Goal: Task Accomplishment & Management: Manage account settings

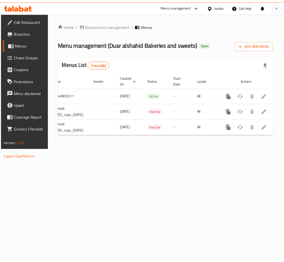
scroll to position [0, 49]
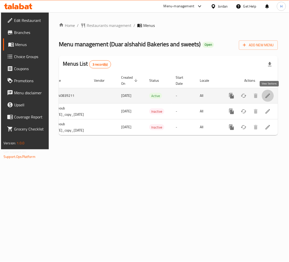
click at [271, 95] on icon "enhanced table" at bounding box center [268, 96] width 6 height 6
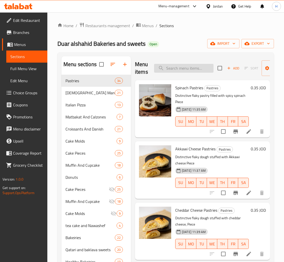
click at [193, 69] on input "search" at bounding box center [183, 68] width 59 height 9
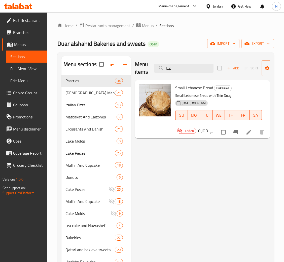
type input "لبنا"
click at [127, 66] on icon "button" at bounding box center [125, 64] width 6 height 6
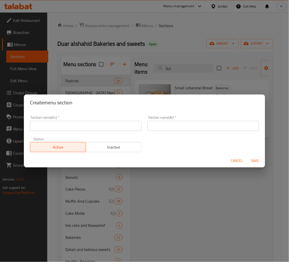
click at [132, 122] on input "text" at bounding box center [86, 126] width 112 height 10
type input "Wings"
type input "أجنحة"
type button "0"
type button "1"
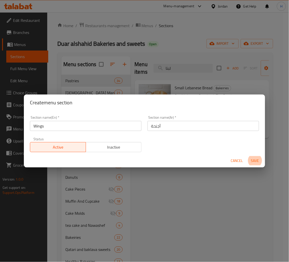
click at [247, 156] on button "Save" at bounding box center [255, 160] width 16 height 9
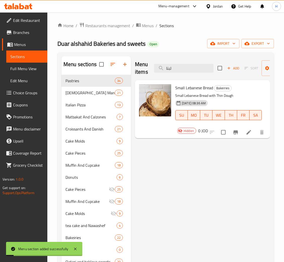
click at [181, 204] on div "Menu items لبنا Add Sort Manage items Small Lebanese Bread Bakeiries Small Leba…" at bounding box center [200, 187] width 139 height 262
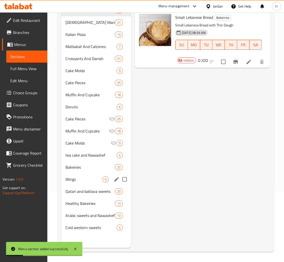
click at [77, 176] on span "Wings" at bounding box center [83, 179] width 37 height 6
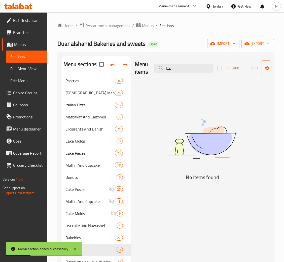
click at [231, 70] on span "Add" at bounding box center [233, 68] width 14 height 6
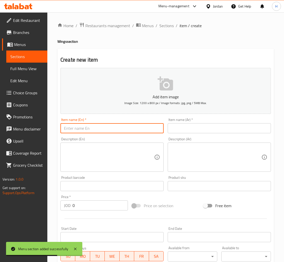
click at [157, 128] on input "text" at bounding box center [111, 128] width 103 height 10
paste input "Boneless Wings"
type input "Boneless Wings"
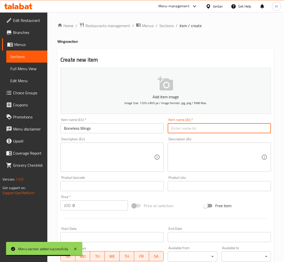
drag, startPoint x: 201, startPoint y: 129, endPoint x: 173, endPoint y: 145, distance: 32.3
click at [201, 129] on input "text" at bounding box center [219, 128] width 103 height 10
paste input "بونلس الدجاج"
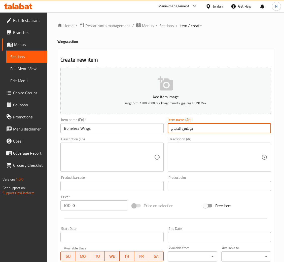
type input "بونلس الدجاج"
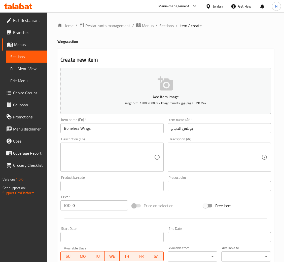
click at [87, 161] on textarea at bounding box center [109, 157] width 90 height 24
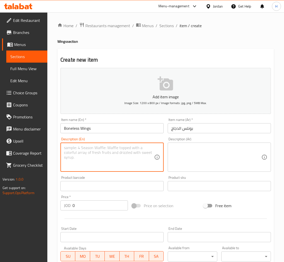
paste textarea "4 PCS of crunchy chicken tenders served with a sauce of your choice"
type textarea "4 PCS of crunchy chicken tenders served with a sauce of your choice"
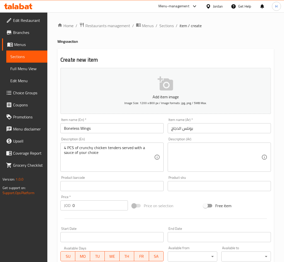
click at [193, 156] on textarea at bounding box center [216, 157] width 90 height 24
paste textarea "أربعة قطع من تندر الدجاج المقرمش يقدم مع صوص من اختيارك"
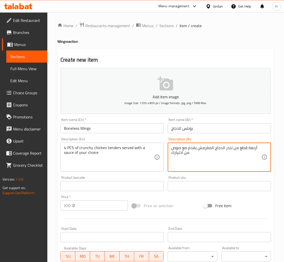
type textarea "أربعة قطع من تندر الدجاج المقرمش يقدم مع صوص من اختيارك"
click at [96, 210] on input "0" at bounding box center [99, 205] width 55 height 10
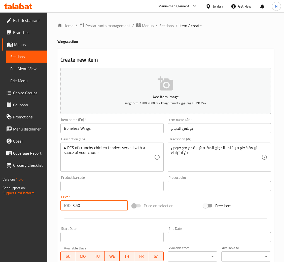
type input "3.50"
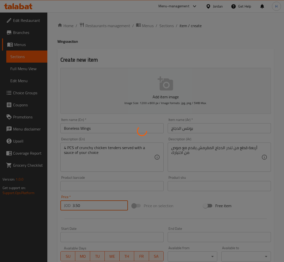
type input "0"
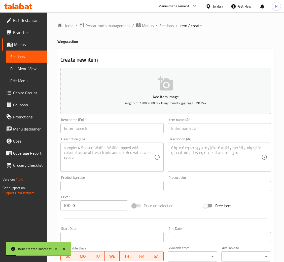
click at [87, 132] on input "text" at bounding box center [111, 128] width 103 height 10
paste input "Traditional Wings"
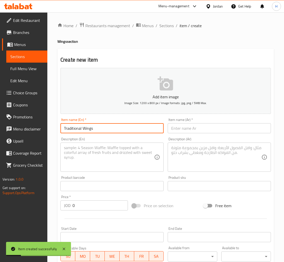
type input "Traditional Wings"
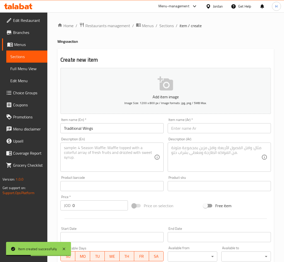
click at [224, 123] on div "Item name (Ar)   * Item name (Ar) *" at bounding box center [219, 125] width 103 height 15
click at [219, 128] on input "text" at bounding box center [219, 128] width 103 height 10
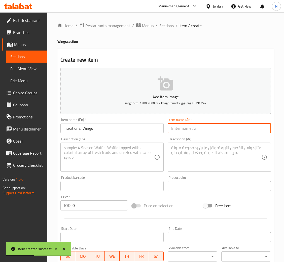
paste input "أجنحة الدجاج"
type input "أجنحة الدجاج"
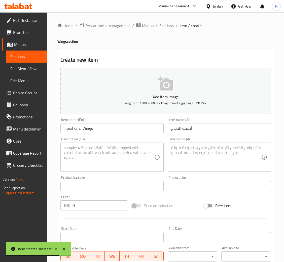
click at [96, 154] on textarea at bounding box center [109, 157] width 90 height 24
paste textarea "6 PCS of fried traditional wings served with a sauce of your choice"
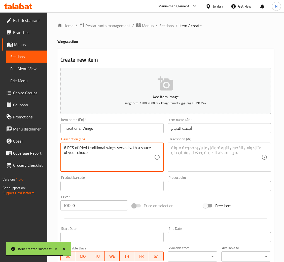
type textarea "6 PCS of fried traditional wings served with a sauce of your choice"
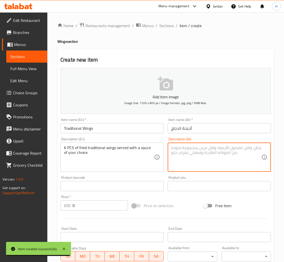
click at [207, 157] on textarea at bounding box center [216, 157] width 90 height 24
paste textarea "ستة قطع من أجنحة الدجاج المقلية تقدم مع صوص من اختيارك"
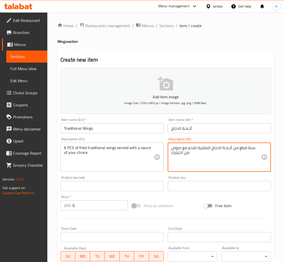
type textarea "ستة قطع من أجنحة الدجاج المقلية تقدم مع صوص من اختيارك"
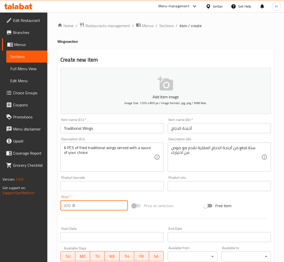
click at [94, 201] on input "0" at bounding box center [99, 205] width 55 height 10
type input "3.50"
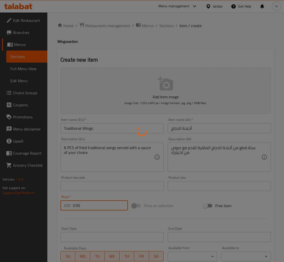
type input "0"
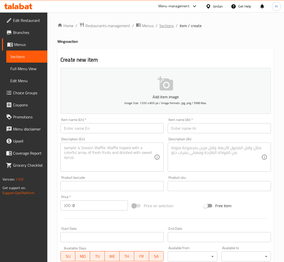
click at [163, 26] on span "Sections" at bounding box center [166, 26] width 14 height 6
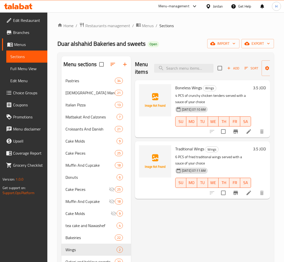
click at [127, 69] on button "button" at bounding box center [125, 64] width 12 height 12
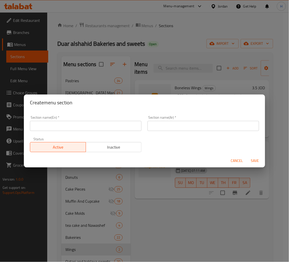
click at [133, 125] on input "text" at bounding box center [86, 126] width 112 height 10
type input "Sides"
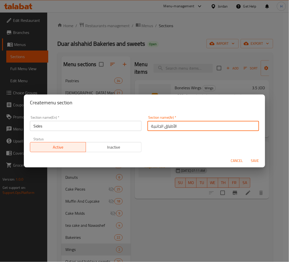
type input "الأطباق الجانبية"
type button "0"
type button "1"
click at [247, 156] on button "Save" at bounding box center [255, 160] width 16 height 9
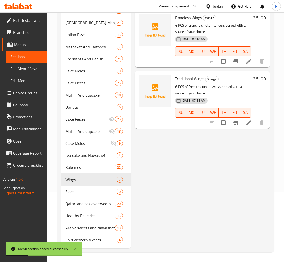
scroll to position [71, 0]
drag, startPoint x: 84, startPoint y: 187, endPoint x: 120, endPoint y: 170, distance: 40.5
click at [84, 187] on div "Sides 0" at bounding box center [95, 191] width 69 height 12
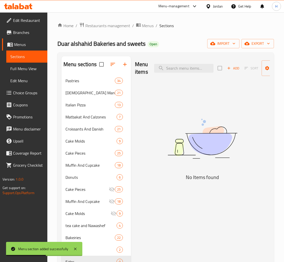
click at [230, 70] on span "Add" at bounding box center [233, 68] width 14 height 6
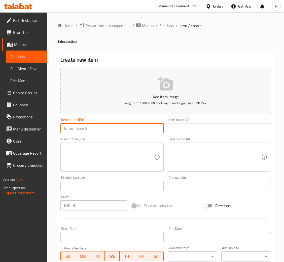
click at [131, 131] on input "text" at bounding box center [111, 128] width 103 height 10
paste input "Mozzarella Sticks"
type input "Mozzarella Sticks"
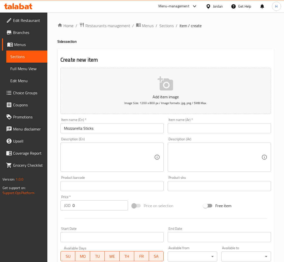
drag, startPoint x: 189, startPoint y: 123, endPoint x: 188, endPoint y: 127, distance: 4.7
click at [189, 123] on div "Item name (Ar)   * Item name (Ar) *" at bounding box center [219, 125] width 103 height 15
drag, startPoint x: 188, startPoint y: 128, endPoint x: 191, endPoint y: 128, distance: 3.3
click at [188, 128] on input "text" at bounding box center [219, 128] width 103 height 10
paste input "أصابع الموزيريلا"
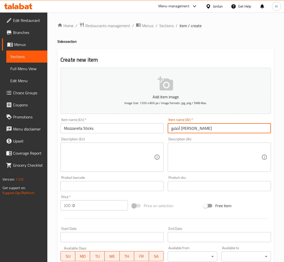
type input "أصابع الموزيريلا"
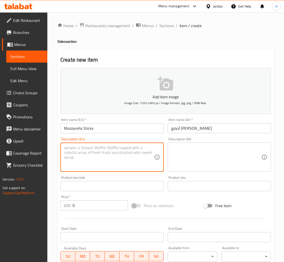
click at [110, 157] on textarea at bounding box center [109, 157] width 90 height 24
paste textarea "Fried home-made mozzarella sticks served with a sauce of your choice"
type textarea "Fried home-made mozzarella sticks served with a sauce of your choice"
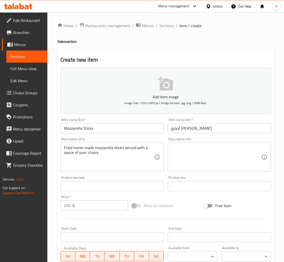
drag, startPoint x: 192, startPoint y: 158, endPoint x: 179, endPoint y: 167, distance: 15.6
click at [192, 158] on textarea at bounding box center [216, 157] width 90 height 24
paste textarea "أصابع جبنة الموزيريلا المصنعة على طريقتنا الخاصة تقدم مع صوص من اختيارك"
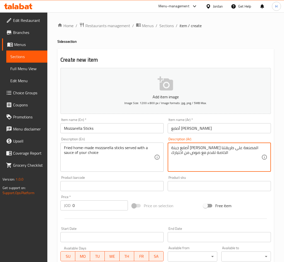
type textarea "أصابع جبنة الموزيريلا المصنعة على طريقتنا الخاصة تقدم مع صوص من اختيارك"
click at [112, 206] on input "0" at bounding box center [99, 205] width 55 height 10
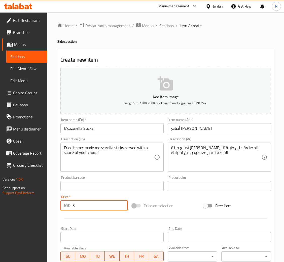
type input "3"
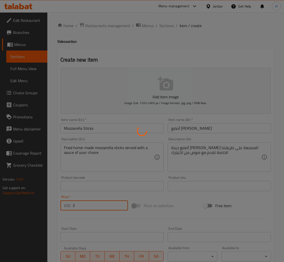
type input "0"
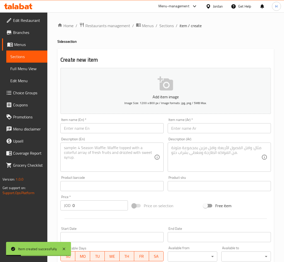
click at [122, 125] on input "text" at bounding box center [111, 128] width 103 height 10
paste input "Onion Rings"
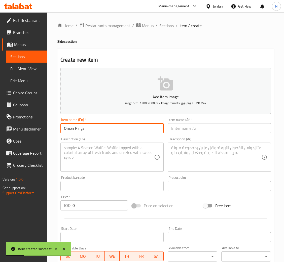
type input "Onion Rings"
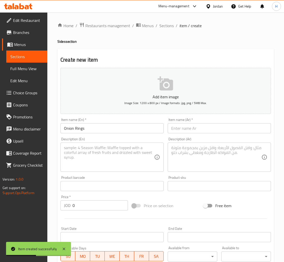
click at [215, 130] on input "text" at bounding box center [219, 128] width 103 height 10
paste input "حلقات البصل"
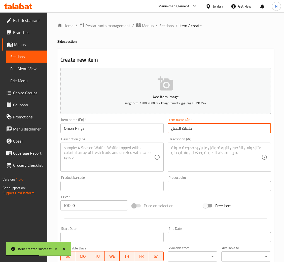
type input "حلقات البصل"
drag, startPoint x: 122, startPoint y: 157, endPoint x: 134, endPoint y: 154, distance: 11.4
click at [122, 157] on textarea at bounding box center [109, 157] width 90 height 24
paste textarea "Fried home-made onion rings served with a sauce of your choice"
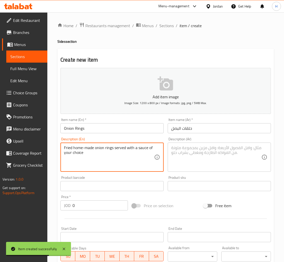
type textarea "Fried home-made onion rings served with a sauce of your choice"
click at [183, 151] on textarea at bounding box center [216, 157] width 90 height 24
paste textarea "حلقات البصل المصنعة على طريقتنا الخاصة تقدم مع صوص من اختيارك"
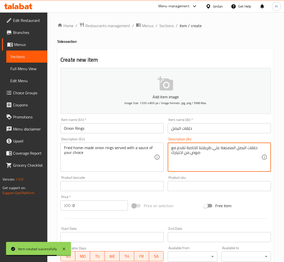
type textarea "حلقات البصل المصنعة على طريقتنا الخاصة تقدم مع صوص من اختيارك"
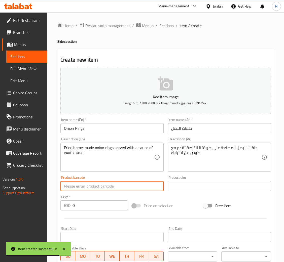
drag, startPoint x: 100, startPoint y: 191, endPoint x: 90, endPoint y: 202, distance: 15.2
click at [99, 191] on input "text" at bounding box center [111, 186] width 103 height 10
click at [90, 203] on input "0" at bounding box center [99, 205] width 55 height 10
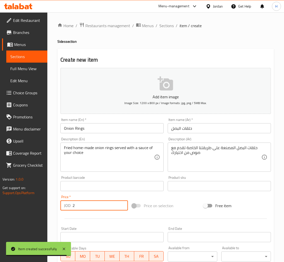
type input "2"
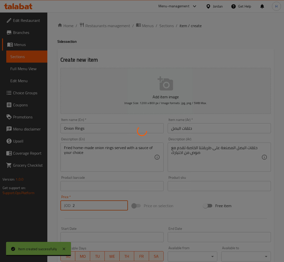
type input "0"
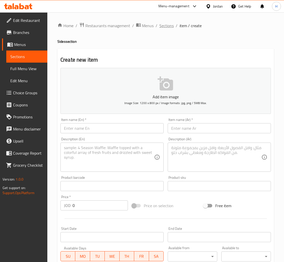
click at [164, 27] on span "Sections" at bounding box center [166, 26] width 14 height 6
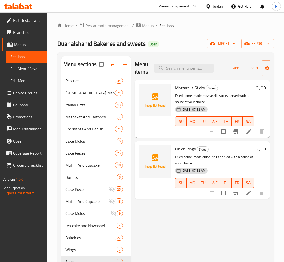
click at [19, 6] on icon at bounding box center [21, 6] width 5 height 6
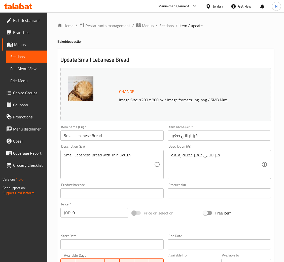
click at [92, 211] on input "0" at bounding box center [99, 213] width 55 height 10
type input "0.40"
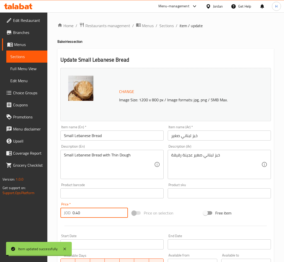
click at [92, 211] on input "0.40" at bounding box center [99, 213] width 55 height 10
drag, startPoint x: 28, startPoint y: 32, endPoint x: 255, endPoint y: 73, distance: 230.5
click at [28, 32] on span "Branches" at bounding box center [28, 32] width 30 height 6
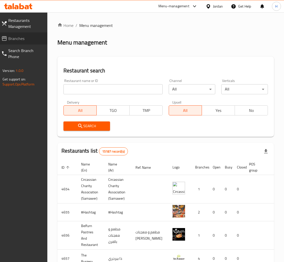
click at [15, 37] on span "Branches" at bounding box center [25, 38] width 35 height 6
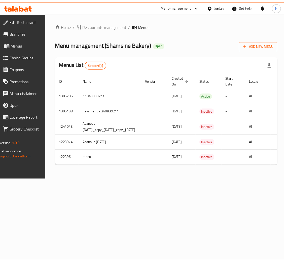
scroll to position [0, 79]
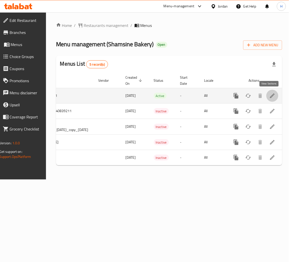
click at [270, 96] on icon "enhanced table" at bounding box center [272, 96] width 5 height 5
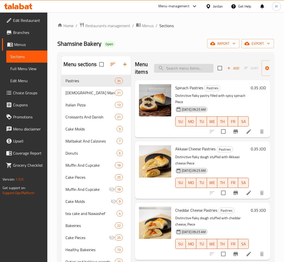
click at [193, 68] on input "search" at bounding box center [183, 68] width 59 height 9
type input "ا"
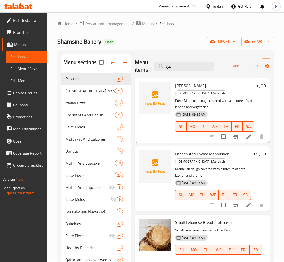
scroll to position [71, 0]
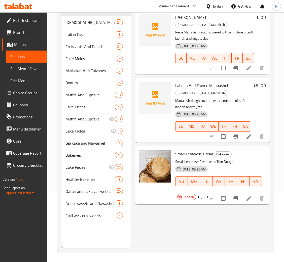
type input "لبن"
drag, startPoint x: 249, startPoint y: 191, endPoint x: 248, endPoint y: 194, distance: 3.2
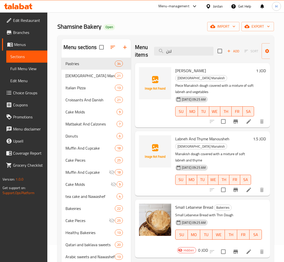
scroll to position [0, 0]
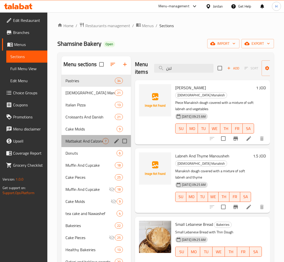
drag, startPoint x: 64, startPoint y: 147, endPoint x: 116, endPoint y: 158, distance: 53.4
click at [64, 147] on div "Matbakat And Calzones 7" at bounding box center [95, 141] width 69 height 12
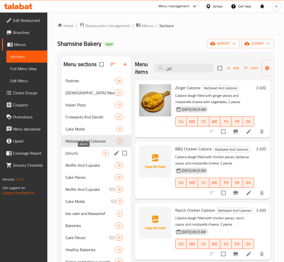
click at [80, 152] on span "Donuts" at bounding box center [83, 153] width 37 height 6
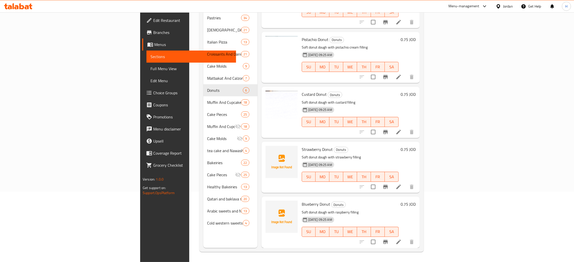
scroll to position [79, 0]
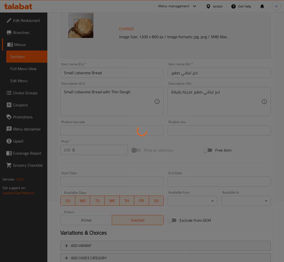
scroll to position [93, 0]
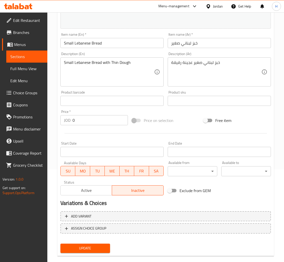
click at [93, 119] on input "0" at bounding box center [99, 120] width 55 height 10
type input "0.40"
click at [60, 244] on button "Update" at bounding box center [85, 248] width 50 height 9
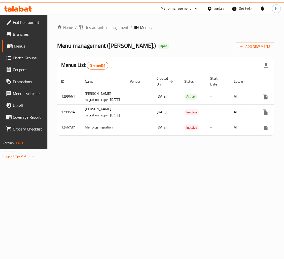
scroll to position [0, 45]
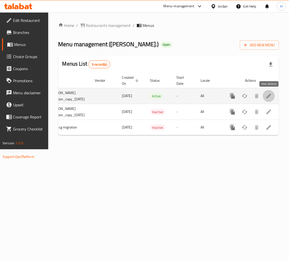
click at [272, 95] on icon "enhanced table" at bounding box center [269, 96] width 6 height 6
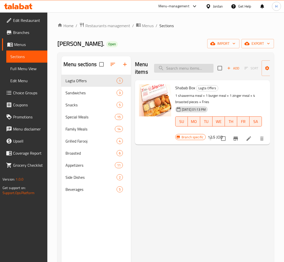
click at [190, 72] on input "search" at bounding box center [183, 68] width 59 height 9
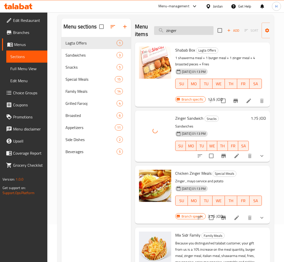
click at [200, 28] on input "zinger" at bounding box center [183, 30] width 59 height 9
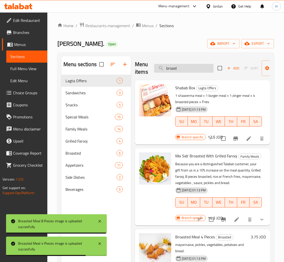
drag, startPoint x: 190, startPoint y: 64, endPoint x: 188, endPoint y: 67, distance: 2.8
click at [189, 66] on input "broast" at bounding box center [183, 68] width 59 height 9
click at [188, 67] on input "broast" at bounding box center [183, 68] width 59 height 9
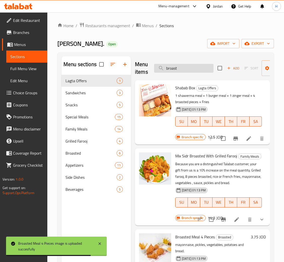
click at [188, 67] on input "broast" at bounding box center [183, 68] width 59 height 9
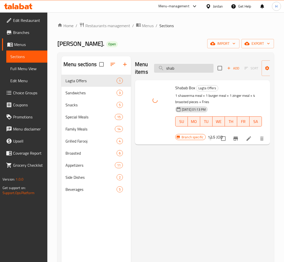
click at [192, 66] on input "shab" at bounding box center [183, 68] width 59 height 9
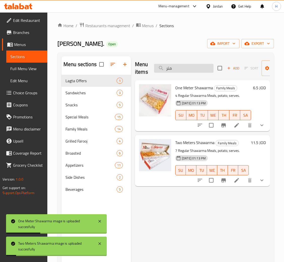
click at [181, 67] on input "متر" at bounding box center [183, 68] width 59 height 9
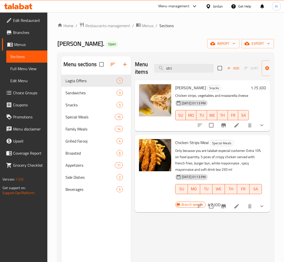
type input "stri"
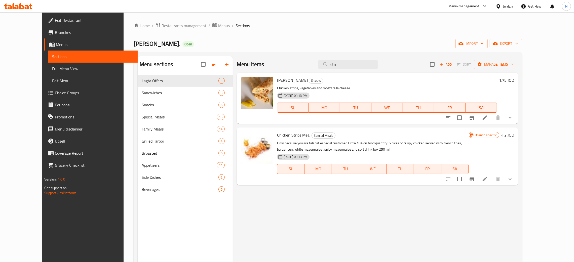
click at [27, 8] on icon at bounding box center [18, 6] width 28 height 6
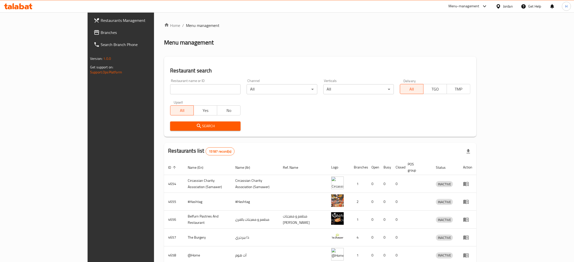
click at [101, 33] on span "Branches" at bounding box center [140, 32] width 79 height 6
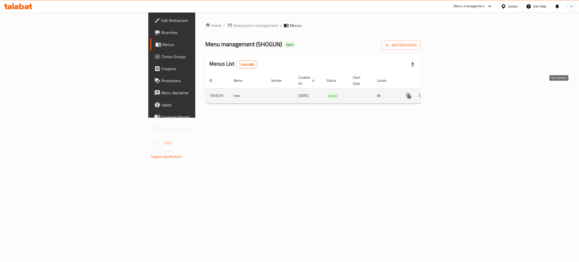
click at [448, 93] on icon "enhanced table" at bounding box center [445, 96] width 6 height 6
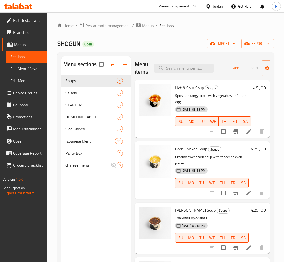
click at [90, 214] on div "Menu sections Soups 4 Salads 6 STARTERS 5 DUMPLING BASKET 2 Side Dishes 6 Japan…" at bounding box center [95, 187] width 69 height 262
click at [82, 199] on div "Menu sections Soups 4 Salads 6 STARTERS 5 DUMPLING BASKET 2 Side Dishes 6 Japan…" at bounding box center [95, 187] width 69 height 262
click at [123, 66] on icon "button" at bounding box center [125, 64] width 6 height 6
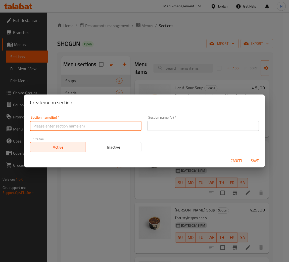
click at [94, 124] on input "text" at bounding box center [86, 126] width 112 height 10
type input "Chinese"
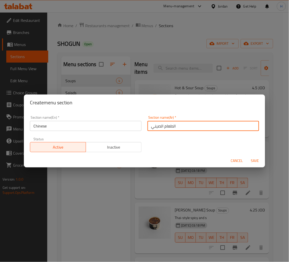
type input "الطعام الصيني"
type button "0"
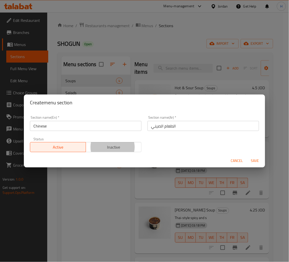
type button "1"
click at [247, 156] on button "Save" at bounding box center [255, 160] width 16 height 9
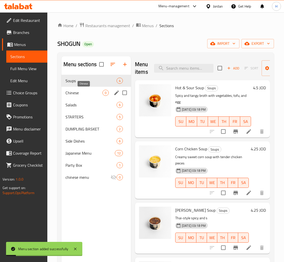
click at [85, 94] on span "Chinese" at bounding box center [83, 93] width 37 height 6
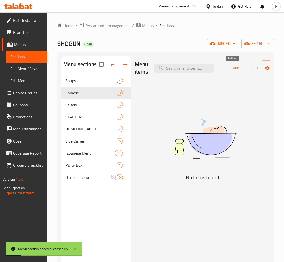
click at [231, 68] on span "Add" at bounding box center [233, 68] width 14 height 6
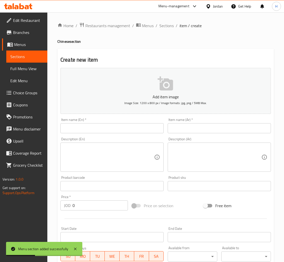
click at [138, 131] on input "text" at bounding box center [111, 128] width 103 height 10
paste input "Vegetable Spring Rolls (3pcs)"
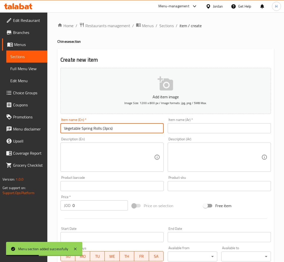
type input "Vegetable Spring Rolls (3pcs)"
click at [230, 127] on input "text" at bounding box center [219, 128] width 103 height 10
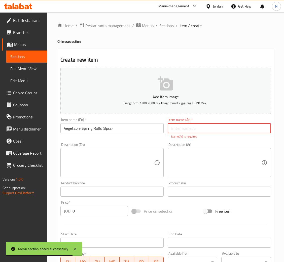
paste input "سبرينج رولز خضار (3 قطع)"
type input "سبرينج رولز خضار (3 قطع)"
click at [143, 165] on textarea at bounding box center [109, 163] width 90 height 24
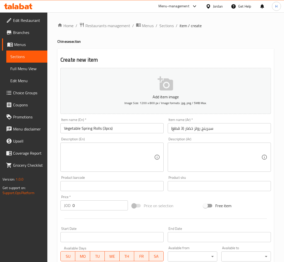
drag, startPoint x: 118, startPoint y: 158, endPoint x: 128, endPoint y: 151, distance: 11.9
click at [118, 158] on textarea at bounding box center [109, 157] width 90 height 24
paste textarea ""Shredded Beef with Green Pepper Sweet & Sour Chicken Shrimp with Ginger and On…"
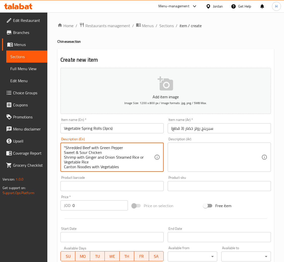
scroll to position [10, 0]
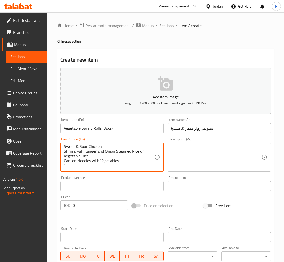
type textarea ""Shredded Beef with Green Pepper Sweet & Sour Chicken Shrimp with Ginger and On…"
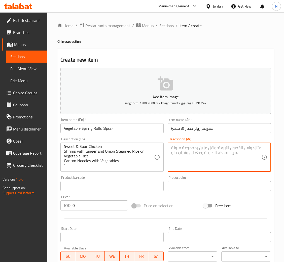
click at [183, 150] on textarea at bounding box center [216, 157] width 90 height 24
paste textarea ""لحم بقري مقطع مع فلفل أخضر دجاج حلو وحامض جمبري مع أرز بالزنجبيل والبصل على ال…"
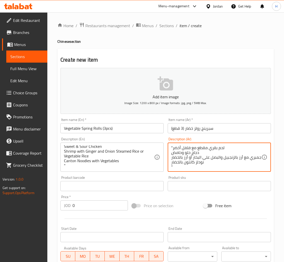
scroll to position [6, 0]
type textarea ""لحم بقري مقطع مع فلفل أخضر دجاج حلو وحامض جمبري مع أرز بالزنجبيل والبصل على ال…"
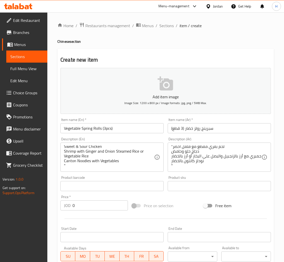
click at [84, 203] on input "0" at bounding box center [99, 205] width 55 height 10
type input "30"
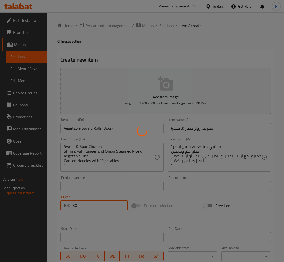
type input "0"
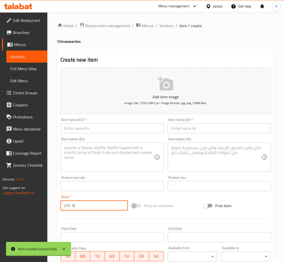
scroll to position [0, 0]
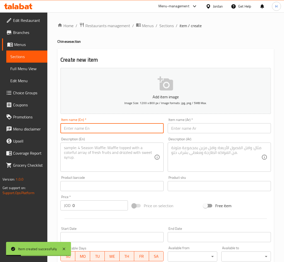
click at [145, 128] on input "text" at bounding box center [111, 128] width 103 height 10
paste input "Vegetable Spring Rolls"
type input "Vegetable Spring Rolls"
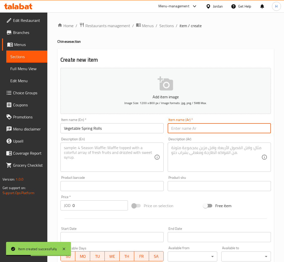
drag, startPoint x: 192, startPoint y: 124, endPoint x: 186, endPoint y: 127, distance: 6.8
click at [192, 124] on input "text" at bounding box center [219, 128] width 103 height 10
paste input ""Sliced Beef in Oyster Sauce Diced Chicken with Cashew Nuts Sweet & Sour Shrimp…"
type input ""Sliced Beef in Oyster Sauce Diced Chicken with Cashew Nuts Sweet & Sour Shrimp…"
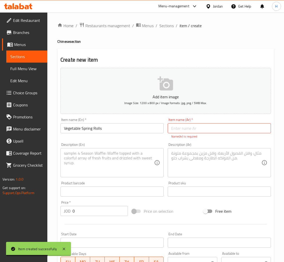
drag, startPoint x: 117, startPoint y: 121, endPoint x: 113, endPoint y: 126, distance: 6.4
click at [117, 121] on div "Item name (En)   * Vegetable Spring Rolls Item name (En) *" at bounding box center [111, 125] width 103 height 15
click at [113, 127] on input "Vegetable Spring Rolls" at bounding box center [111, 128] width 103 height 10
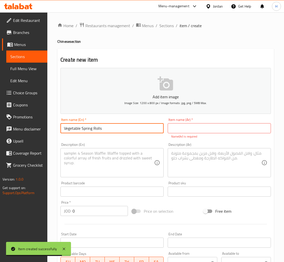
click at [189, 124] on input "text" at bounding box center [219, 128] width 103 height 10
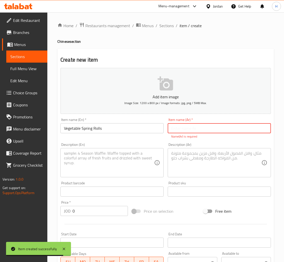
paste input "سبرينج رولز خضار"
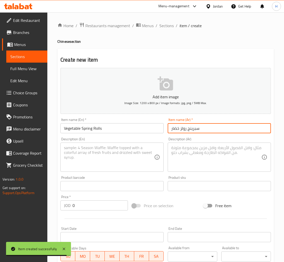
type input "سبرينج رولز خضار"
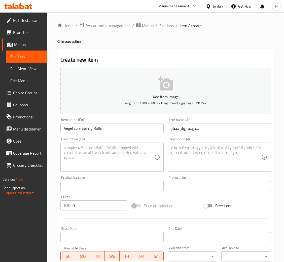
click at [120, 171] on div "Description (En)" at bounding box center [111, 157] width 103 height 29
paste textarea ""Sliced Beef in Oyster Sauce Diced Chicken with Cashew Nuts Sweet & Sour Shrimp…"
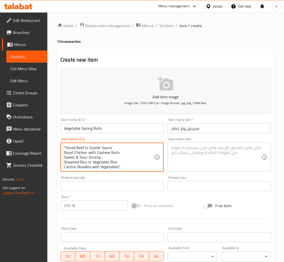
scroll to position [5, 0]
type textarea ""Sliced Beef in Oyster Sauce Diced Chicken with Cashew Nuts Sweet & Sour Shrimp…"
click at [201, 156] on textarea at bounding box center [216, 157] width 90 height 24
paste textarea ""شرائح لحم البقر في صلصة المحار مكعبات الدجاج مع الكاجو الروبيان الحلو والحامض …"
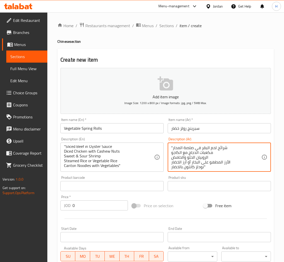
scroll to position [1, 0]
type textarea ""شرائح لحم البقر في صلصة المحار مكعبات الدجاج مع الكاجو الروبيان الحلو والحامض …"
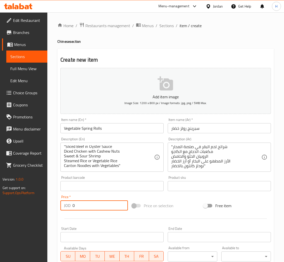
click at [110, 202] on input "0" at bounding box center [99, 205] width 55 height 10
click at [87, 211] on div "Price   * JOD 0 Price *" at bounding box center [93, 202] width 71 height 19
click at [88, 206] on input "0" at bounding box center [99, 205] width 55 height 10
type input "31"
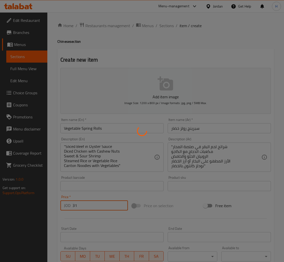
type input "0"
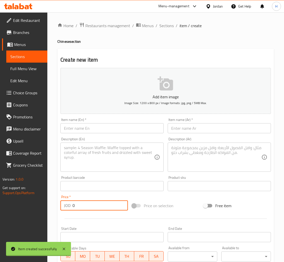
scroll to position [0, 0]
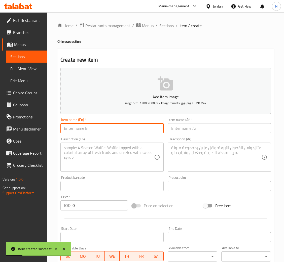
click at [127, 131] on input "text" at bounding box center [111, 128] width 103 height 10
paste input "Vegetable Spring Rolls (Szechuan Beef)"
type input "Vegetable Spring Rolls (Szechuan Beef)"
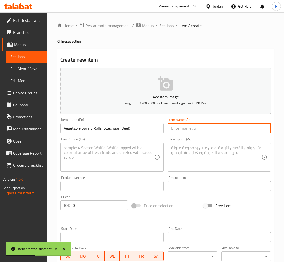
drag, startPoint x: 193, startPoint y: 129, endPoint x: 246, endPoint y: 124, distance: 53.5
click at [193, 129] on input "text" at bounding box center [219, 128] width 103 height 10
paste input "سبرينج رولز خضار (لحم سيشوان)"
type input "سبرينج رولز خضار (لحم سيشوان)"
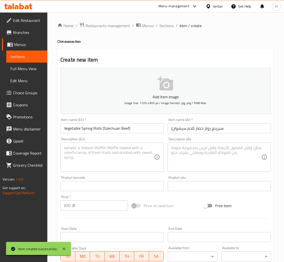
click at [140, 155] on textarea at bounding box center [109, 157] width 90 height 24
paste textarea ""Szechuan Beef Stir-Fried Chicken with mushrooms & Bamboo shoots Kung Pao Shrim…"
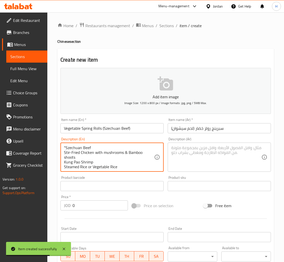
scroll to position [10, 0]
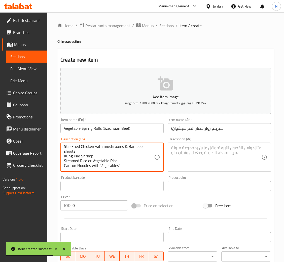
type textarea ""Szechuan Beef Stir-Fried Chicken with mushrooms & Bamboo shoots Kung Pao Shrim…"
click at [196, 166] on textarea at bounding box center [216, 157] width 90 height 24
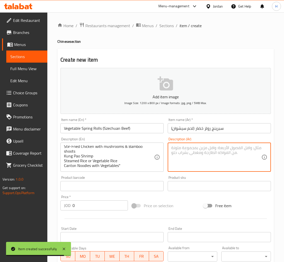
paste textarea "" لحم سيشوان دجاج مقلي مع الفطر وبراعم الخيزران روبيان كونغ باو الأرز المطهو عل…"
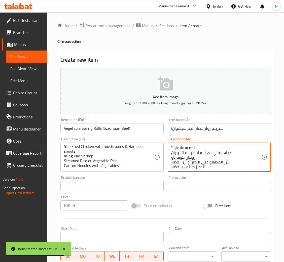
scroll to position [1, 0]
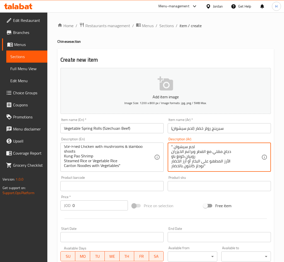
type textarea "" لحم سيشوان دجاج مقلي مع الفطر وبراعم الخيزران روبيان كونغ باو الأرز المطهو عل…"
click at [91, 202] on input "0" at bounding box center [99, 205] width 55 height 10
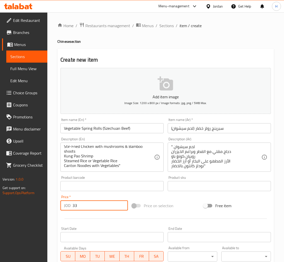
type input "33"
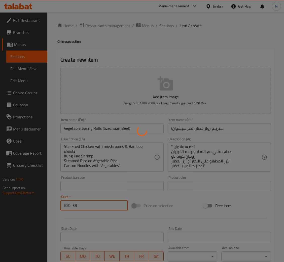
type input "0"
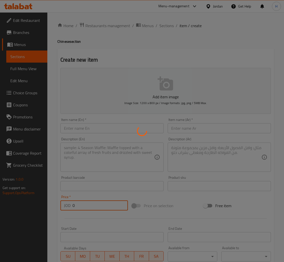
scroll to position [0, 0]
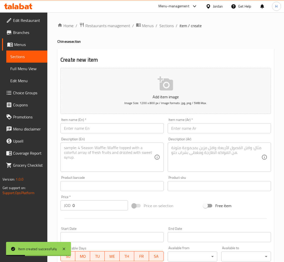
click at [101, 131] on input "text" at bounding box center [111, 128] width 103 height 10
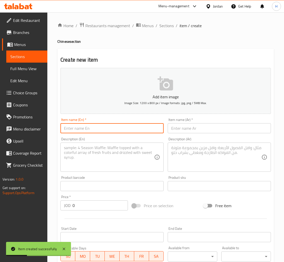
paste input "Vegetable Spring Rolls (5pcs)"
type input "Vegetable Spring Rolls (5pcs)"
drag, startPoint x: 199, startPoint y: 130, endPoint x: 233, endPoint y: 124, distance: 34.4
click at [199, 130] on input "text" at bounding box center [219, 128] width 103 height 10
paste input "سبرينج رولز خضار (5 قطع)"
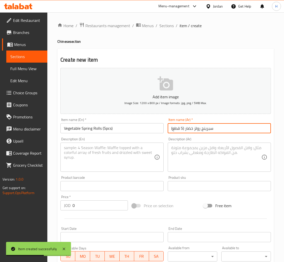
type input "سبرينج رولز خضار (5 قطع)"
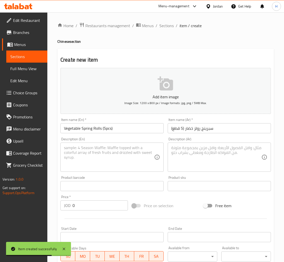
click at [94, 158] on textarea at bounding box center [109, 157] width 90 height 24
paste textarea ""Shredded Beef with Green Pepper (2 portions) Sweet and Sour Chicken (2 portion…"
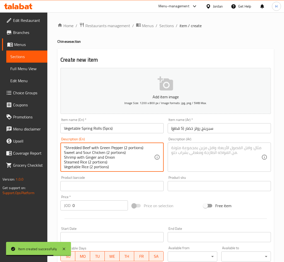
scroll to position [10, 0]
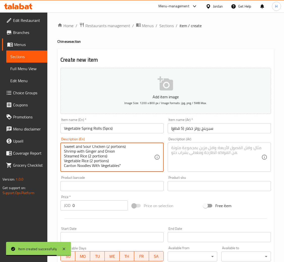
type textarea ""Shredded Beef with Green Pepper (2 portions) Sweet and Sour Chicken (2 portion…"
click at [207, 157] on textarea at bounding box center [216, 157] width 90 height 24
paste textarea ""لحم البقر المبشور مع الفلفل الأخضر (حصتين) دجاج حلو وحامض (حصتين) الروبيان مع …"
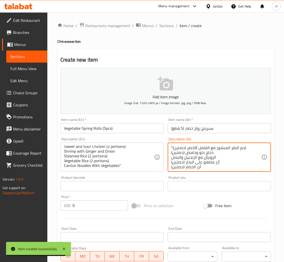
scroll to position [6, 0]
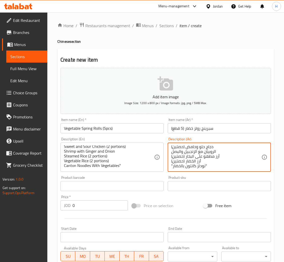
type textarea ""لحم البقر المبشور مع الفلفل الأخضر (حصتين) دجاج حلو وحامض (حصتين) الروبيان مع …"
click at [98, 202] on input "0" at bounding box center [99, 205] width 55 height 10
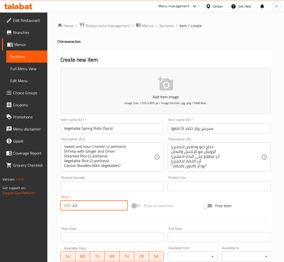
type input "43"
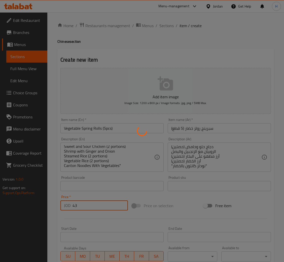
type input "0"
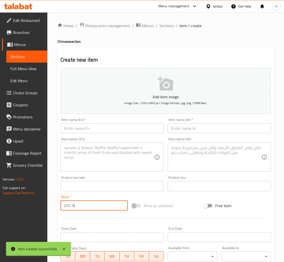
scroll to position [0, 0]
click at [111, 127] on input "text" at bounding box center [111, 128] width 103 height 10
paste input "Vegetable Spring Rolls (Sliced Beef in Oyster Sauce)"
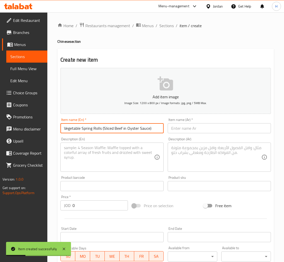
type input "Vegetable Spring Rolls (Sliced Beef in Oyster Sauce)"
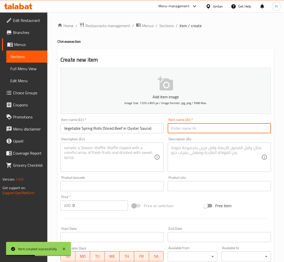
click at [188, 132] on input "text" at bounding box center [219, 128] width 103 height 10
paste input "سبرينج رولز الخضار (شرائح لحم البقر في صلصة المحار)"
type input "سبرينج رولز الخضار (شرائح لحم البقر في صلصة المحار)"
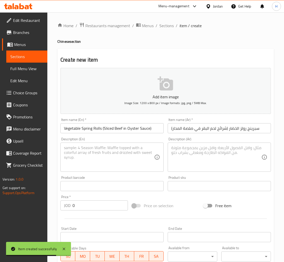
drag, startPoint x: 103, startPoint y: 155, endPoint x: 145, endPoint y: 74, distance: 91.8
click at [103, 155] on textarea at bounding box center [109, 157] width 90 height 24
paste textarea ""Sliced Beef in Oyster Sauce (2 portions) Diced Chicken with Cashew Nuts (2 por…"
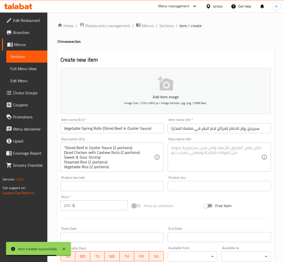
scroll to position [10, 0]
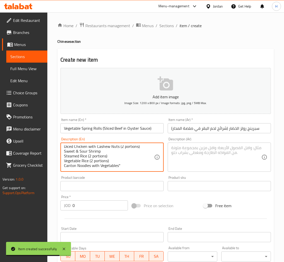
type textarea ""Sliced Beef in Oyster Sauce (2 portions) Diced Chicken with Cashew Nuts (2 por…"
click at [198, 158] on textarea at bounding box center [216, 157] width 90 height 24
paste textarea ""شرائح لحم البقر في صلصة المحار (حصتين)" مكعبات الدجاج مع الكاجو (حصتين) الروبي…"
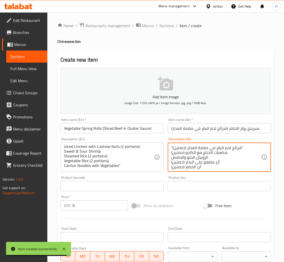
scroll to position [6, 0]
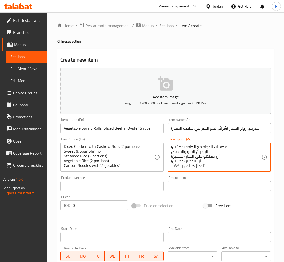
type textarea ""شرائح لحم البقر في صلصة المحار (حصتين)" مكعبات الدجاج مع الكاجو (حصتين) الروبي…"
click at [99, 204] on input "0" at bounding box center [99, 205] width 55 height 10
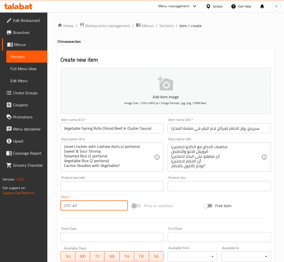
type input "47"
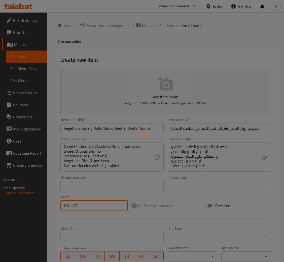
type input "0"
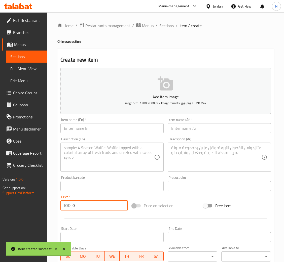
scroll to position [0, 0]
click at [111, 130] on input "text" at bounding box center [111, 128] width 103 height 10
paste input "Vegetable Spring Rolls 5pcs (Szechuan Beef)"
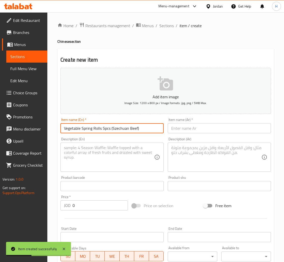
type input "Vegetable Spring Rolls 5pcs (Szechuan Beef)"
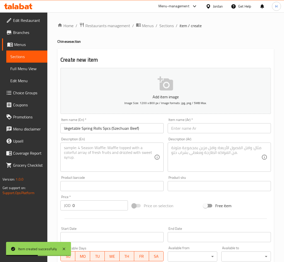
click at [119, 143] on div "Description (En)" at bounding box center [111, 157] width 103 height 29
paste textarea ""Szechuan Beef (2 portions) Stir-Fried Chicken with mushrooms & Bamboo shoots (…"
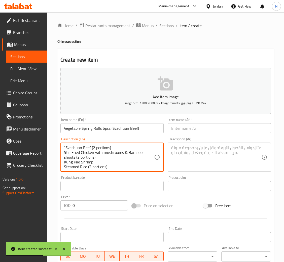
scroll to position [14, 0]
type textarea ""Szechuan Beef (2 portions) Stir-Fried Chicken with mushrooms & Bamboo shoots (…"
click at [138, 134] on div "Item name (En)   * Vegetable Spring Rolls 5pcs (Szechuan Beef) Item name (En) *" at bounding box center [111, 125] width 107 height 19
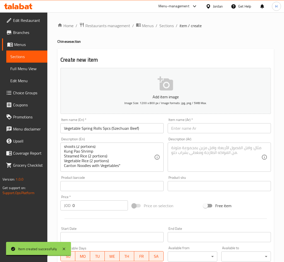
click at [139, 130] on input "Vegetable Spring Rolls 5pcs (Szechuan Beef)" at bounding box center [111, 128] width 103 height 10
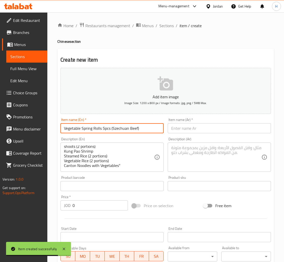
click at [202, 131] on input "text" at bounding box center [219, 128] width 103 height 10
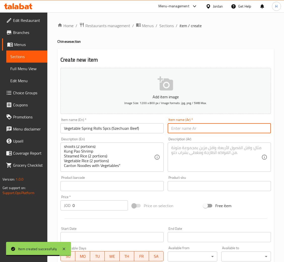
paste input "سبرينج رولز خضار 5 قطع (لحم سيشوان)"
type input "سبرينج رولز خضار 5 قطع (لحم سيشوان)"
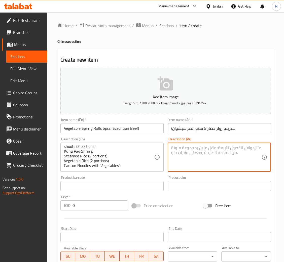
click at [192, 149] on textarea at bounding box center [216, 157] width 90 height 24
paste textarea ""لحم سيشوان البقري (حصتين)" دجاج مقلي مع الفطر وبراعم الخيزران (حصتين) روبيان ك…"
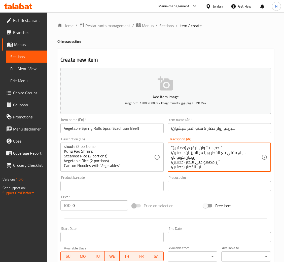
scroll to position [6, 0]
type textarea ""لحم سيشوان البقري (حصتين)" دجاج مقلي مع الفطر وبراعم الخيزران (حصتين) روبيان ك…"
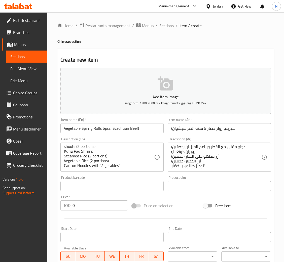
click at [86, 207] on input "0" at bounding box center [99, 205] width 55 height 10
type input "49"
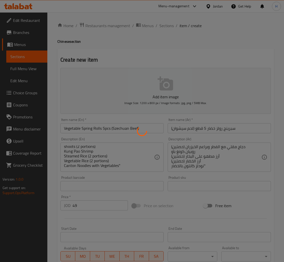
type input "0"
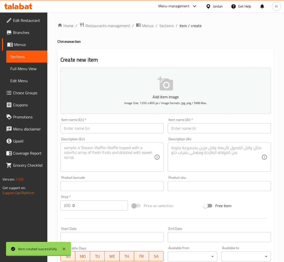
scroll to position [0, 0]
click at [91, 128] on input "text" at bounding box center [111, 128] width 103 height 10
paste input "Vegetable Spring Rolls (8pcs)"
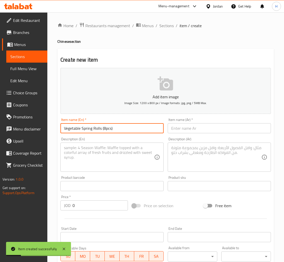
type input "Vegetable Spring Rolls (8pcs)"
click at [189, 128] on input "text" at bounding box center [219, 128] width 103 height 10
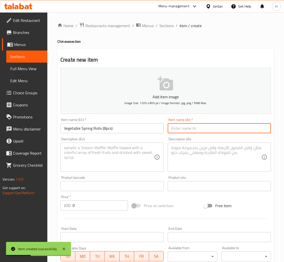
paste input "سبرينج رولز خضار (8 قطع)"
type input "سبرينج رولز خضار (8 قطع)"
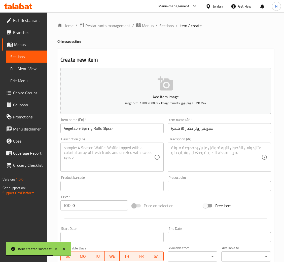
click at [139, 158] on textarea at bounding box center [109, 157] width 90 height 24
paste textarea ""Shredded Beef with Green Pepper (3 portions) sweet and Sour Chicken (3 portion…"
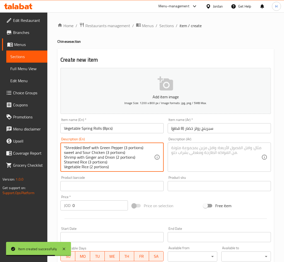
scroll to position [10, 0]
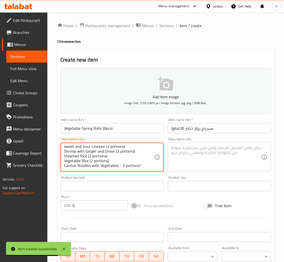
type textarea ""Shredded Beef with Green Pepper (3 portions) sweet and Sour Chicken (3 portion…"
click at [184, 154] on textarea at bounding box center [216, 157] width 90 height 24
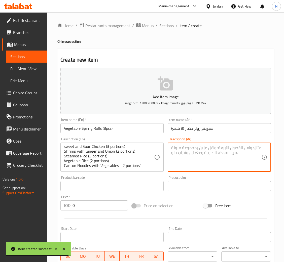
paste textarea ""لحم البقر المبشور مع الفلفل الأخضر (3 أجزاء) الدجاج الحلو والحامض (3 أجزاء) جم…"
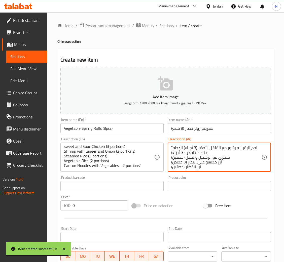
scroll to position [6, 0]
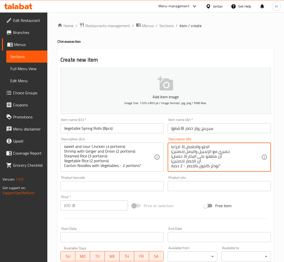
type textarea ""لحم البقر المبشور مع الفلفل الأخضر (3 أجزاء) الدجاج الحلو والحامض (3 أجزاء) جم…"
click at [74, 215] on div at bounding box center [165, 219] width 214 height 12
click at [76, 213] on div at bounding box center [165, 219] width 214 height 12
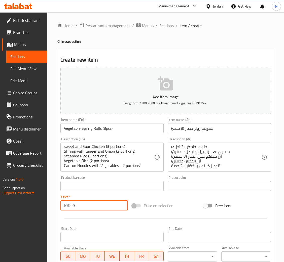
click at [82, 205] on input "0" at bounding box center [99, 205] width 55 height 10
type input "70"
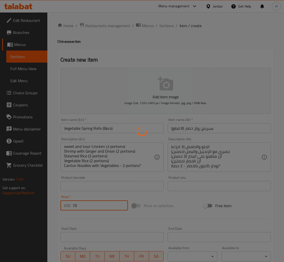
type input "0"
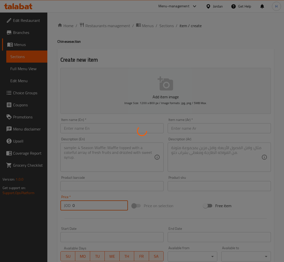
scroll to position [0, 0]
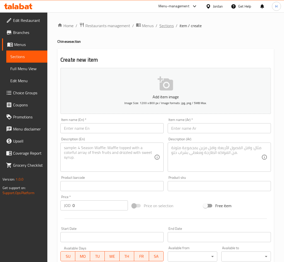
click at [170, 25] on span "Sections" at bounding box center [166, 26] width 14 height 6
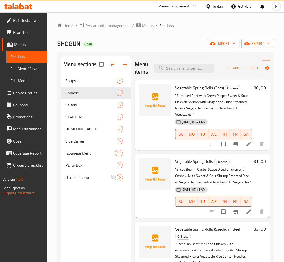
click at [233, 68] on span "Add" at bounding box center [233, 68] width 14 height 6
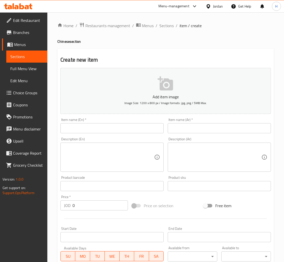
click at [154, 132] on input "text" at bounding box center [111, 128] width 103 height 10
paste input "Vegetable Spring Rolls 8pcs (Sliced Beef in Oyster Sauce)"
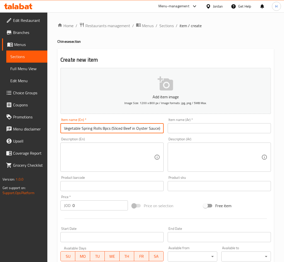
type input "Vegetable Spring Rolls 8pcs (Sliced Beef in Oyster Sauce)"
click at [204, 122] on div "Item name (Ar)   * Item name (Ar) *" at bounding box center [219, 125] width 103 height 15
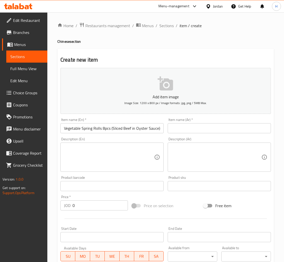
click at [204, 125] on input "text" at bounding box center [219, 128] width 103 height 10
paste input "سبرينج رولز خضار 8 قطع (شرائح لحم بقر في صلصة المحار)"
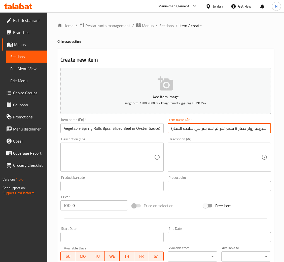
type input "سبرينج رولز خضار 8 قطع (شرائح لحم بقر في صلصة المحار)"
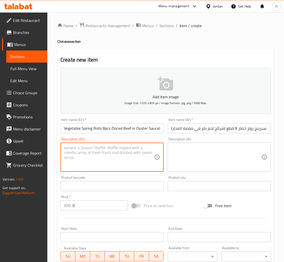
click at [120, 146] on textarea at bounding box center [109, 157] width 90 height 24
paste textarea ""Sliced Beef in Oyster Sauce (3 portions) Diced Chicken with Cashew Nuts (3 por…"
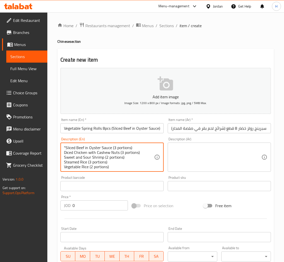
scroll to position [10, 0]
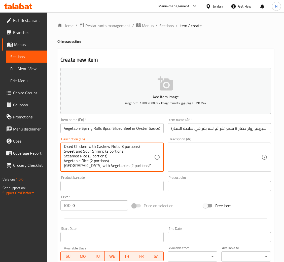
type textarea ""Sliced Beef in Oyster Sauce (3 portions) Diced Chicken with Cashew Nuts (3 por…"
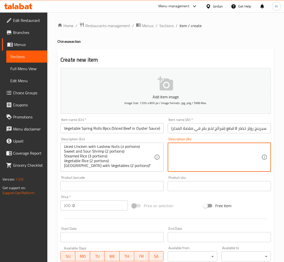
drag, startPoint x: 200, startPoint y: 153, endPoint x: 287, endPoint y: 163, distance: 87.8
click at [200, 153] on textarea at bounding box center [216, 157] width 90 height 24
paste textarea ""شرائح لحم البقر في صلصة المحار (3 أجزاء)" مكعبات الدجاج مع الكاجو (3 حصص) الرو…"
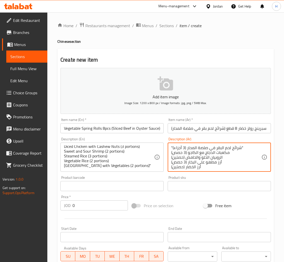
scroll to position [6, 0]
type textarea ""شرائح لحم البقر في صلصة المحار (3 أجزاء)" مكعبات الدجاج مع الكاجو (3 حصص) الرو…"
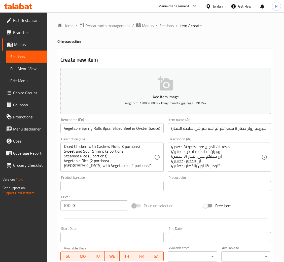
click at [80, 207] on input "0" at bounding box center [99, 205] width 55 height 10
type input "78"
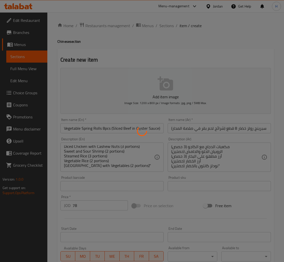
type input "0"
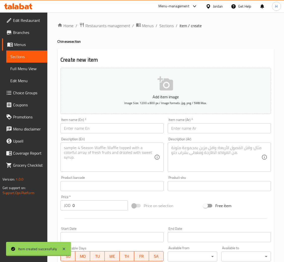
scroll to position [0, 0]
click at [110, 127] on input "text" at bounding box center [111, 128] width 103 height 10
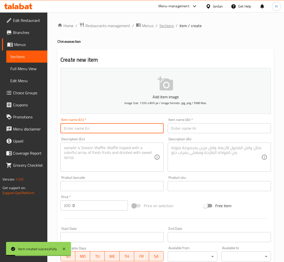
paste input "Vegetable Spring Rolls 8pcs (Szechuan Beef)"
type input "Vegetable Spring Rolls 8pcs (Szechuan Beef)"
drag, startPoint x: 198, startPoint y: 115, endPoint x: 198, endPoint y: 124, distance: 9.1
click at [198, 115] on div "Add item image Image Size: 1200 x 800 px / Image formats: jpg, png / 5MB Max." at bounding box center [165, 91] width 214 height 50
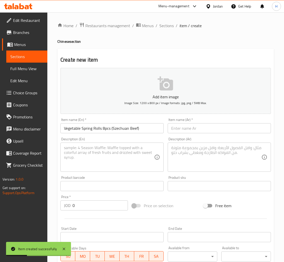
drag, startPoint x: 198, startPoint y: 124, endPoint x: 209, endPoint y: 133, distance: 13.8
click at [198, 124] on input "text" at bounding box center [219, 128] width 103 height 10
paste input "سبرينج رولز خضار 8 قطع (لحم سيشوان)"
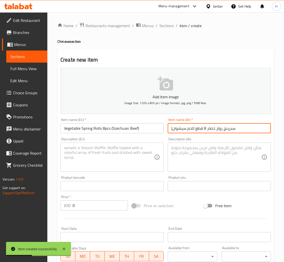
type input "سبرينج رولز خضار 8 قطع (لحم سيشوان)"
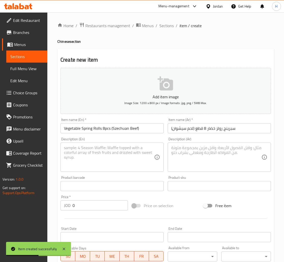
click at [123, 164] on textarea at bounding box center [109, 157] width 90 height 24
paste textarea ""Szechuan Beef (3 portions) Stir-Fried Chicken with mushrooms & Bamboo shoots (…"
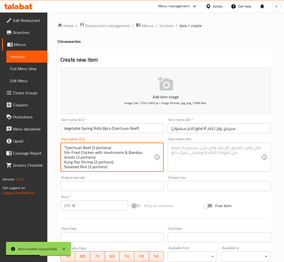
scroll to position [14, 0]
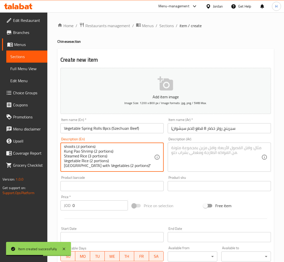
type textarea ""Szechuan Beef (3 portions) Stir-Fried Chicken with mushrooms & Bamboo shoots (…"
click at [202, 155] on textarea at bounding box center [216, 157] width 90 height 24
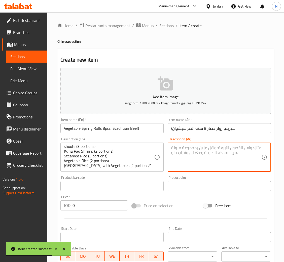
paste textarea ""لحم سيشوان (3 حصص)" دجاج مقلي مع الفطر وبراعم الخيزران (3 أجزاء) روبيان كونغ ب…"
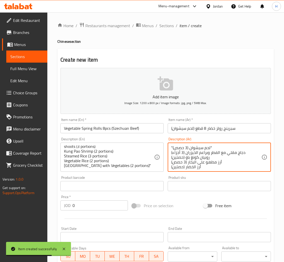
scroll to position [6, 0]
type textarea ""لحم سيشوان (3 حصص)" دجاج مقلي مع الفطر وبراعم الخيزران (3 أجزاء) روبيان كونغ ب…"
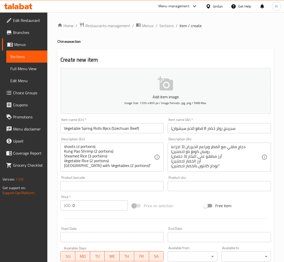
click at [86, 207] on input "0" at bounding box center [99, 205] width 55 height 10
type input "81"
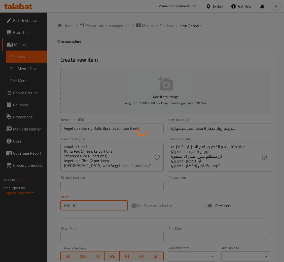
type input "0"
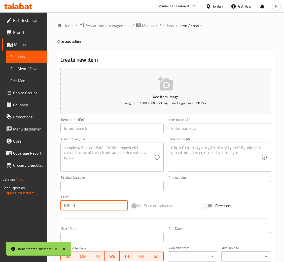
scroll to position [0, 0]
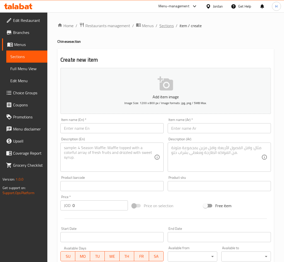
click at [168, 26] on span "Sections" at bounding box center [166, 26] width 14 height 6
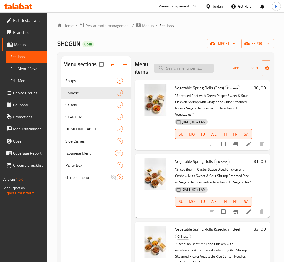
click at [194, 69] on input "search" at bounding box center [183, 68] width 59 height 9
type input "plat"
click at [87, 169] on div "Party Box 1" at bounding box center [95, 165] width 69 height 12
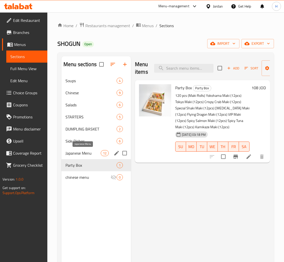
click at [88, 151] on span "Japanese Menu" at bounding box center [82, 153] width 35 height 6
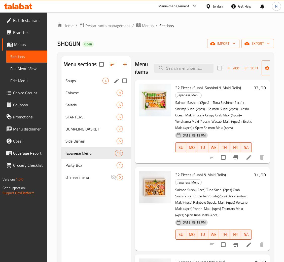
drag, startPoint x: 92, startPoint y: 80, endPoint x: 94, endPoint y: 88, distance: 8.7
click at [92, 80] on span "Soups" at bounding box center [83, 81] width 37 height 6
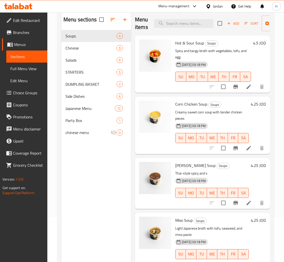
scroll to position [71, 0]
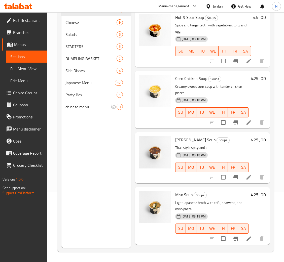
click at [246, 177] on icon at bounding box center [248, 177] width 5 height 5
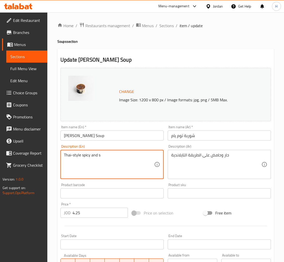
paste textarea "Hot and sour Thai style"
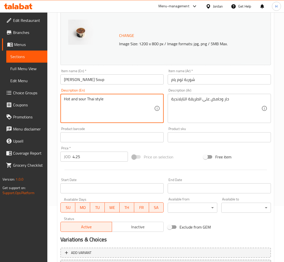
scroll to position [100, 0]
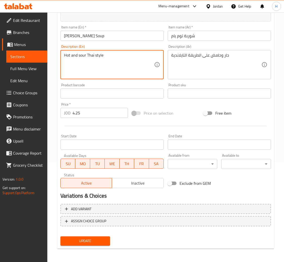
type textarea "Hot and sour Thai style"
click at [91, 241] on span "Update" at bounding box center [84, 241] width 41 height 6
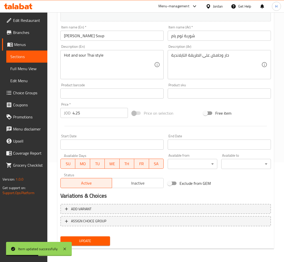
scroll to position [0, 0]
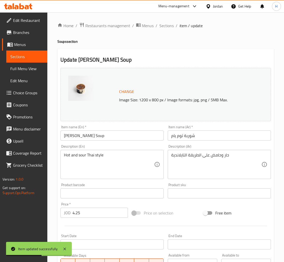
click at [168, 27] on span "Sections" at bounding box center [166, 26] width 14 height 6
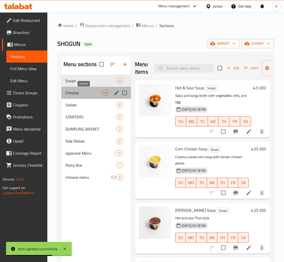
click at [90, 94] on span "Chinese" at bounding box center [83, 93] width 37 height 6
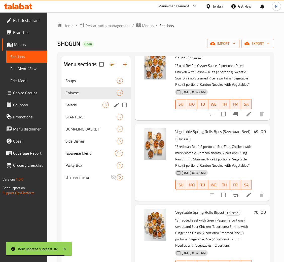
click at [75, 104] on span "Salads" at bounding box center [83, 105] width 37 height 6
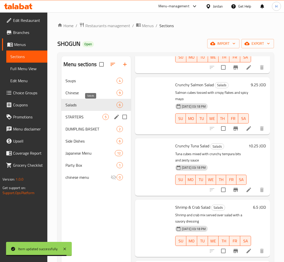
scroll to position [131, 0]
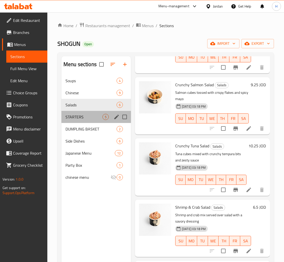
click at [91, 114] on span "STARTERS" at bounding box center [83, 117] width 37 height 6
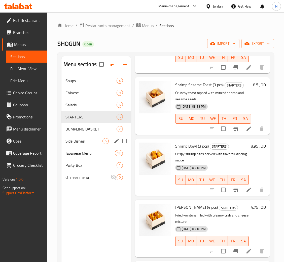
scroll to position [76, 0]
click at [87, 148] on div "Japanese Menu 12" at bounding box center [95, 153] width 69 height 12
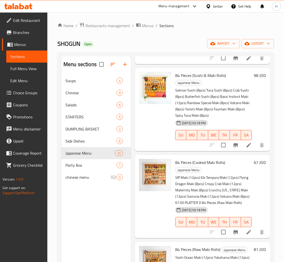
click at [25, 9] on icon at bounding box center [27, 7] width 4 height 4
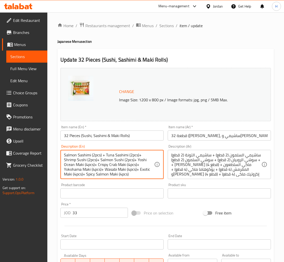
paste textarea "Salmon Sashimi (2pcs) + Tuna Sashimi (2pcs)+ Shrimp Sushi (2pcs)+ Salmon Sushi …"
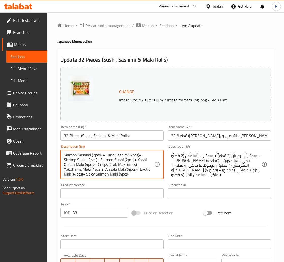
scroll to position [6, 0]
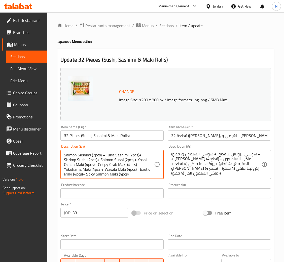
type textarea "Salmon Sashimi (2pcs) + Tuna Sashimi (2pcs)+ Shrimp Sushi (2pcs)+ Salmon Sushi …"
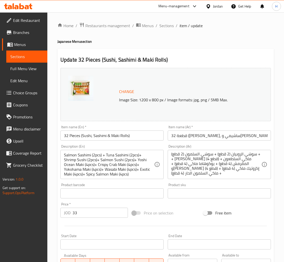
drag, startPoint x: 232, startPoint y: 178, endPoint x: 230, endPoint y: 174, distance: 3.7
click at [232, 178] on div "ساشيمي السلمون (2 قطع) + ساشيمي التونة (2 قطع) + سوشي الروبيان (2 قطع) + سوشي ا…" at bounding box center [219, 164] width 103 height 29
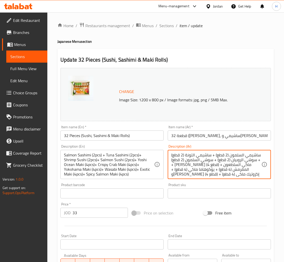
paste textarea "لمون ساشيمي (2 قطع) + تونا ساشيمي (2 قطع) + روبيان سوشي (2 قطع) + سلمون سوشي (2…"
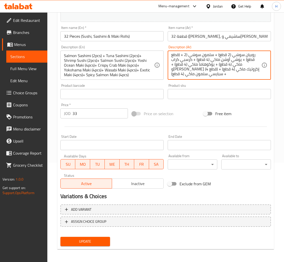
scroll to position [100, 0]
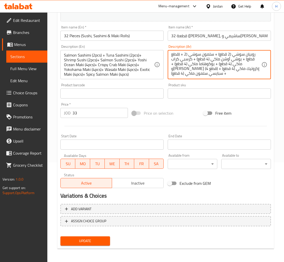
type textarea "سلمون ساشيمي (2 قطع) + تونا ساشيمي (2 قطع) + روبيان سوشي (2 قطع) + سلمون سوشي (…"
click at [97, 233] on div "Add variant ASSIGN CHOICE GROUP" at bounding box center [165, 218] width 214 height 33
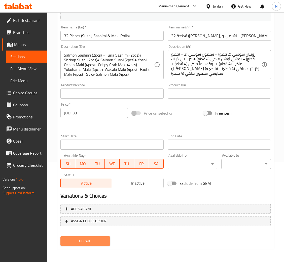
click at [96, 240] on span "Update" at bounding box center [84, 241] width 41 height 6
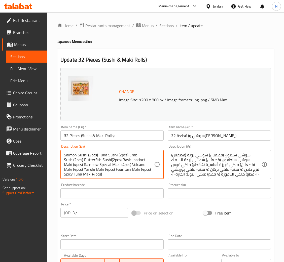
paste textarea ""Salmon Sushi (2pcs) Tuna Sushi (2pcs) Crab Sushi(2pcs) Butterfish Sushi(2pcs) …"
type textarea ""Salmon Sushi (2pcs) Tuna Sushi (2pcs) Crab Sushi(2pcs) Butterfish Sushi(2pcs) …"
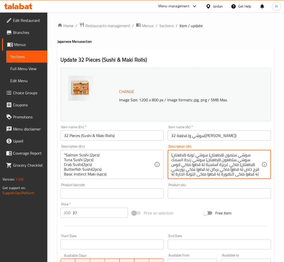
paste textarea ""سوشي سلمون (2 قطعة) [PERSON_NAME] (2 قطعة) كراب سوشي (2 قطعة) سوشي الزبدة (2 ق…"
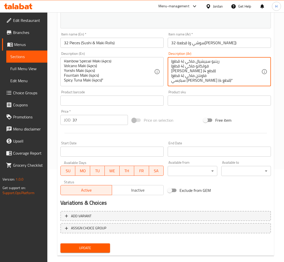
scroll to position [100, 0]
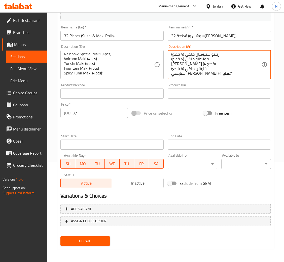
type textarea ""سوشي سلمون (2 قطعة) تونا سوشي (2 قطعة) كراب سوشي (2 قطعة) سوشي الزبدة (2 قطعة)…"
click at [98, 238] on span "Update" at bounding box center [84, 241] width 41 height 6
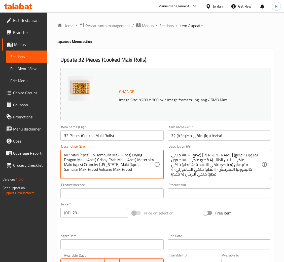
paste textarea ""VIP Maki (4pcs) Ebi Tempura Maki (4pcs) Flying Dragon Maki (4pcs) Crispy Crab …"
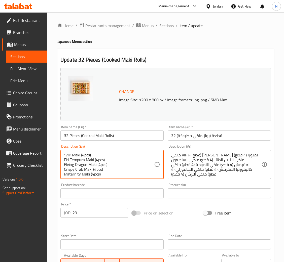
scroll to position [19, 0]
type textarea ""VIP Maki (4pcs) Ebi Tempura Maki (4pcs) Flying Dragon Maki (4pcs) Crispy Crab …"
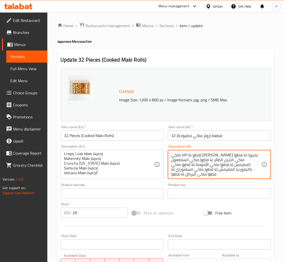
paste textarea ""في آي بي ماكي (4 قطع) ايبي تمبورا ماكي (4 قطع) فلاينج دراجون ماكي (4 قطع) [PER…"
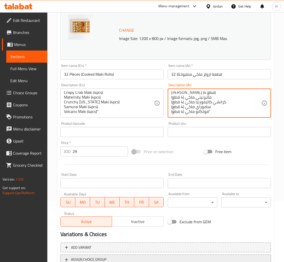
scroll to position [100, 0]
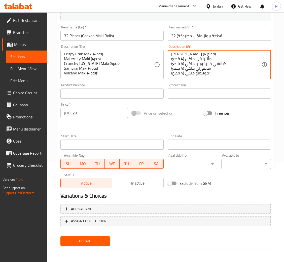
type textarea ""في آي بي ماكي (4 قطع) ايبي تمبورا ماكي (4 قطع) فلاينج دراجون ماكي (4 قطع) [PER…"
click at [88, 236] on button "Update" at bounding box center [85, 240] width 50 height 9
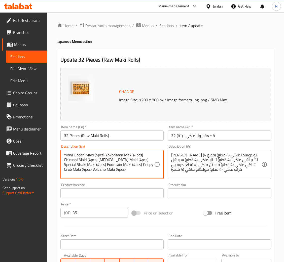
paste textarea ""Yoshi Ocean Maki (4pcs) Yokohama Maki (4pcs) Chirashi Maki (4pcs) [MEDICAL_DAT…"
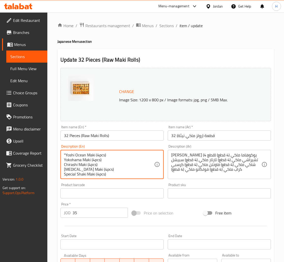
scroll to position [19, 0]
type textarea ""Yoshi Ocean Maki (4pcs) Yokohama Maki (4pcs) Chirashi Maki (4pcs) [MEDICAL_DAT…"
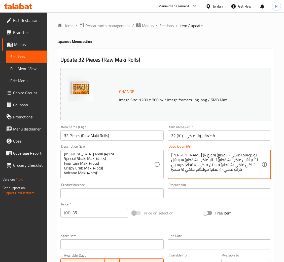
paste textarea "وشن ماكي (4 قطع) يوكوهاما ماكي (4 قطع) شيراشي ماكي (4 قطع) تارتار ماكي (4 قطع) …"
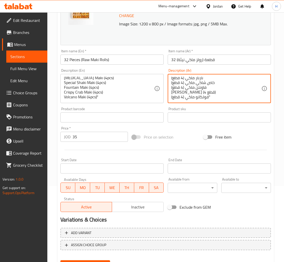
scroll to position [100, 0]
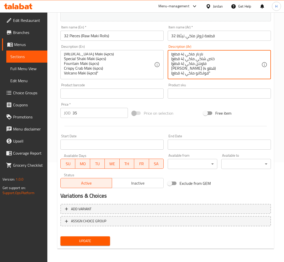
type textarea "يوشي اوشن ماكي (4 قطع) يوكوهاما ماكي (4 قطع) شيراشي ماكي (4 قطع) تارتار ماكي (4…"
click at [84, 244] on button "Update" at bounding box center [85, 240] width 50 height 9
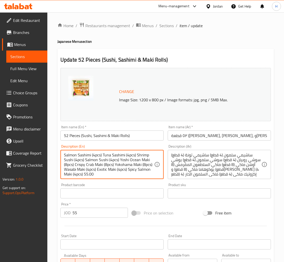
paste textarea ""Salmon Sashimi (4pcs) Tuna Sashimi (4pcs) Shrimp Sushi (4pcs) Salmon Sushi (4p…"
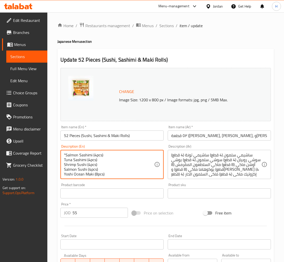
scroll to position [33, 0]
paste textarea
type textarea ""Salmon Sashimi (4pcs) Tuna Sashimi (4pcs) Shrimp Sushi (4pcs) Salmon Sushi (4p…"
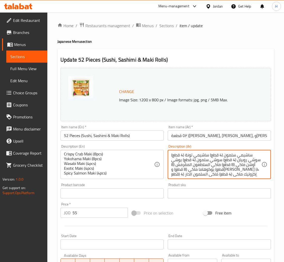
paste textarea ""سلمون ساشيمي (4 قطع) تونا ساشيمي (4 قطع) سوشي جمبري (4 قطع) سلمون سوشي (4 قطع)…"
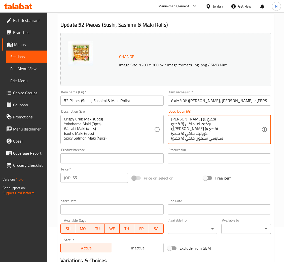
scroll to position [75, 0]
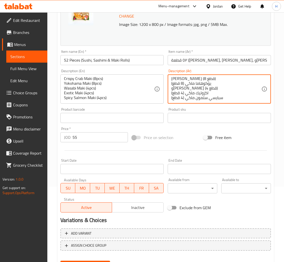
type textarea ""سلمون ساشيمي (4 قطع) تونا ساشيمي (4 قطع) سوشي جمبري (4 قطع) سلمون سوشي (4 قطع)…"
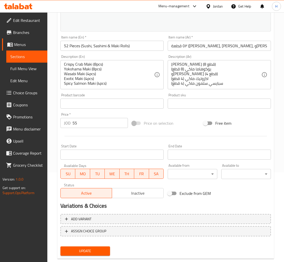
scroll to position [100, 0]
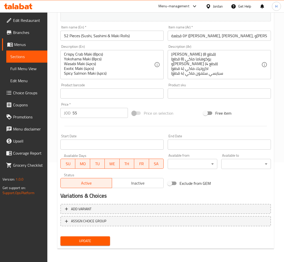
drag, startPoint x: 88, startPoint y: 237, endPoint x: 224, endPoint y: 149, distance: 161.6
click at [88, 238] on span "Update" at bounding box center [84, 241] width 41 height 6
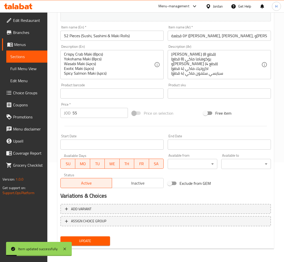
scroll to position [0, 0]
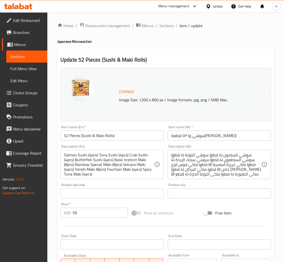
paste textarea ""Salmon Sushi (4pcs) Tuna Sushi (4pcs) Crab Sushi (4pcs) Butterfish Sushi (4pcs…"
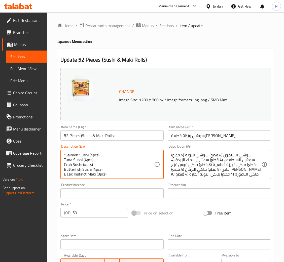
scroll to position [28, 0]
type textarea ""Salmon Sushi (4pcs) Tuna Sushi (4pcs) Crab Sushi (4pcs) Butterfish Sushi (4pcs…"
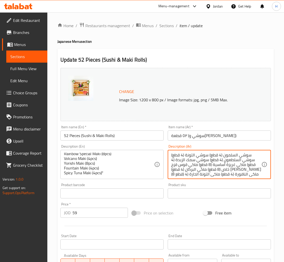
paste textarea ""سوشي سلمون (4 قطع) [PERSON_NAME] (4 قطع) كراب سوشي (4 قطع) سوشي الزبدة (4 قطع)…"
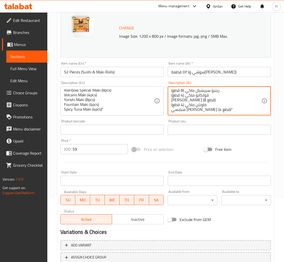
scroll to position [100, 0]
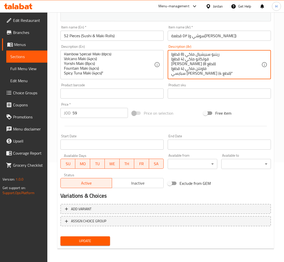
type textarea ""سوشي سلمون (4 قطع) [PERSON_NAME] (4 قطع) كراب سوشي (4 قطع) سوشي الزبدة (4 قطع)…"
click at [94, 238] on span "Update" at bounding box center [84, 241] width 41 height 6
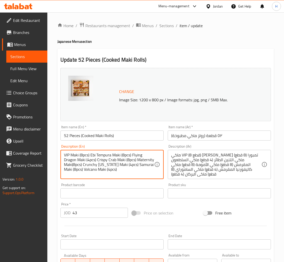
paste textarea ""VIP Maki (8pcs) Ebi Tempura Maki (8pcs) Flying Dragon Maki (4pcs) Crispy Crab …"
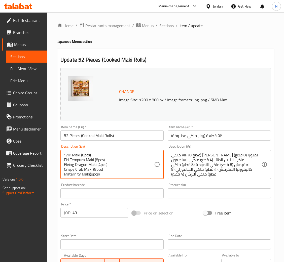
type textarea ""VIP Maki (8pcs) Ebi Tempura Maki (8pcs) Flying Dragon Maki (4pcs) Crispy Crab …"
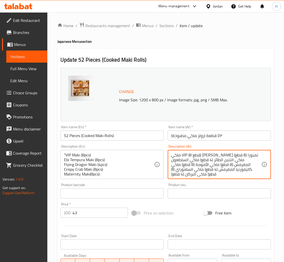
paste textarea ""في آي بي ماكي (8 قطع) ايبي تمبورا ماكي (8 قطع) فلاينج دراجون ماكي (4 قطع) [PER…"
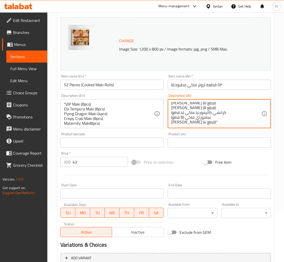
scroll to position [100, 0]
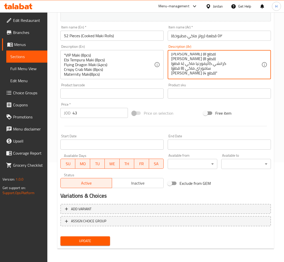
type textarea ""في آي بي ماكي (8 قطع) ايبي تمبورا ماكي (8 قطع) فلاينج دراجون ماكي (4 قطع) [PER…"
click at [94, 239] on span "Update" at bounding box center [84, 241] width 41 height 6
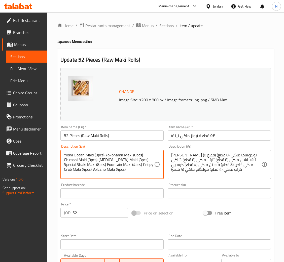
paste textarea ""Yoshi Ocean Maki (8pcs) Yokohama Maki (8pcs) Chirashi Maki (8pcs) [MEDICAL_DAT…"
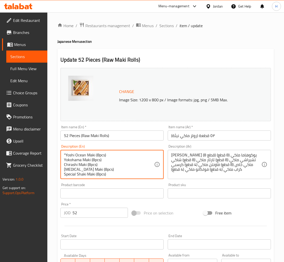
type textarea ""Yoshi Ocean Maki (8pcs) Yokohama Maki (8pcs) Chirashi Maki (8pcs) [MEDICAL_DAT…"
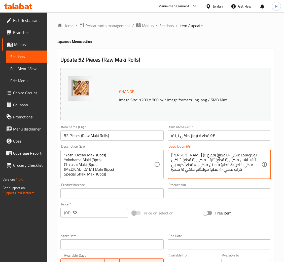
paste textarea ""[PERSON_NAME] (8 قطع)" يوكوهاما ماكي (8 قطع) شيراشي ماكي (8 قطع) تارتار ماكي (…"
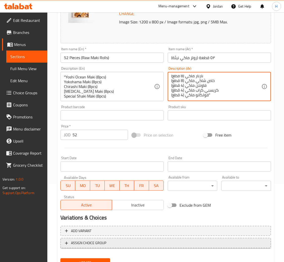
scroll to position [100, 0]
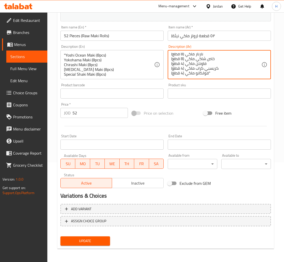
type textarea ""[PERSON_NAME] (8 قطع)" يوكوهاما ماكي (8 قطع) شيراشي ماكي (8 قطع) تارتار ماكي (…"
click at [89, 240] on span "Update" at bounding box center [84, 241] width 41 height 6
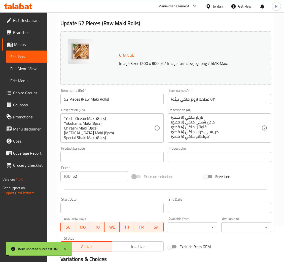
scroll to position [0, 0]
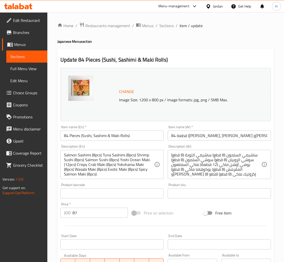
paste textarea ""Salmon Sashimi (8pcs) Tuna Sashimi (8pcs) Shrimp Sushi (8pcs) Salmon Sushi (8p…"
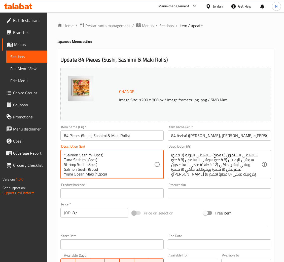
scroll to position [28, 0]
type textarea ""Salmon Sashimi (8pcs) Tuna Sashimi (8pcs) Shrimp Sushi (8pcs) Salmon Sushi (8p…"
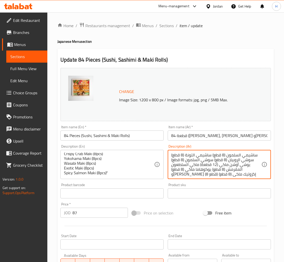
paste textarea ""[PERSON_NAME] (8 قطع) [PERSON_NAME] (8 قطع) [PERSON_NAME] (8 قطع) سلمون سوشي (…"
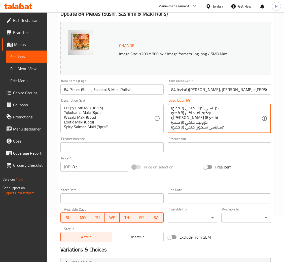
scroll to position [100, 0]
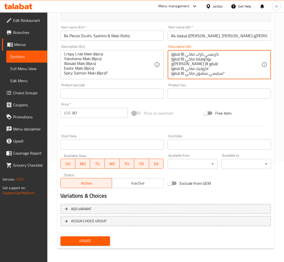
type textarea ""سلمون ساشيمي (8 قطع) تونا ساشيمي (8 قطع) سوشي جمبري (8 قطع) سلمون سوشي (8 قطع)…"
click at [89, 240] on span "Update" at bounding box center [84, 241] width 41 height 6
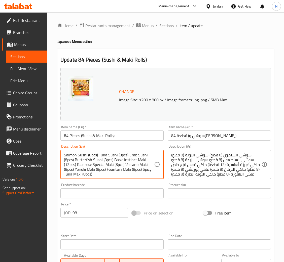
paste textarea ""Salmon Sushi (8pcs) Tuna Sushi (8pcs) Crab Sushi (8pcs) Butterfish Sushi (8pcs…"
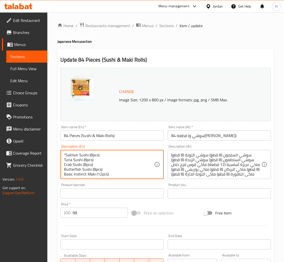
scroll to position [28, 0]
type textarea ""Salmon Sushi (8pcs) Tuna Sushi (8pcs) Crab Sushi (8pcs) Butterfish Sushi (8pcs…"
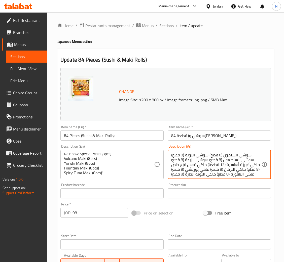
paste textarea ""سوشي سلمون (8 قطع) تونا سوشي (8 قطع) كراب سوشي (8 قطع) سوشي الزبدة (8 قطع) بيس…"
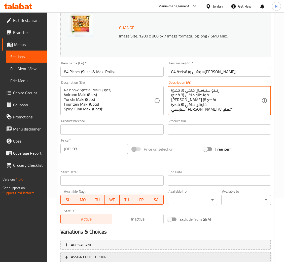
scroll to position [100, 0]
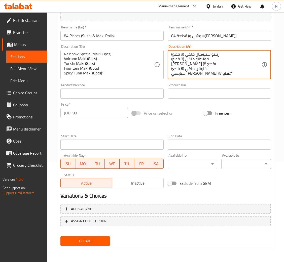
type textarea ""سوشي سلمون (8 قطع) تونا سوشي (8 قطع) كراب سوشي (8 قطع) سوشي الزبدة (8 قطع) بيس…"
click at [92, 237] on button "Update" at bounding box center [85, 240] width 50 height 9
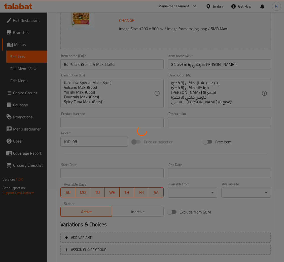
scroll to position [0, 0]
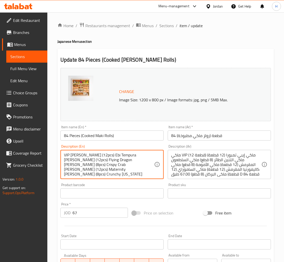
paste textarea ""VIP [PERSON_NAME] (12pcs) Ebi Tempura [PERSON_NAME] (12pcs) Flying Dragon [PER…"
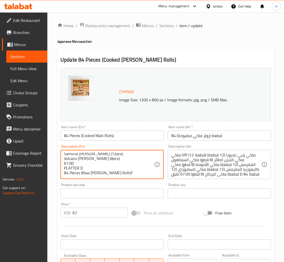
drag, startPoint x: 71, startPoint y: 161, endPoint x: 67, endPoint y: 162, distance: 4.5
click at [61, 161] on div ""VIP [PERSON_NAME] (12pcs) Ebi Tempura [PERSON_NAME] (12pcs) Flying Dragon [PER…" at bounding box center [111, 164] width 103 height 29
click at [70, 160] on textarea ""VIP [PERSON_NAME] (12pcs) Ebi Tempura [PERSON_NAME] (12pcs) Flying Dragon [PER…" at bounding box center [109, 165] width 90 height 24
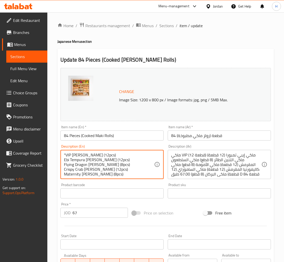
type textarea ""VIP [PERSON_NAME] (12pcs) Ebi Tempura [PERSON_NAME] (12pcs) Flying Dragon [PER…"
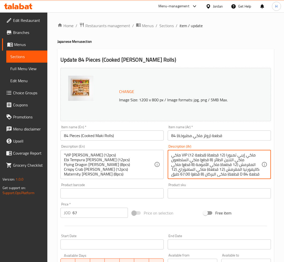
paste textarea ""في آي بي ماكي (12 قطعة) ايبي تمبورا ماكي (12 قطعة) فلاينج دراجون ماكي (8 قطع) …"
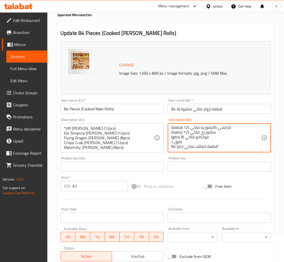
scroll to position [100, 0]
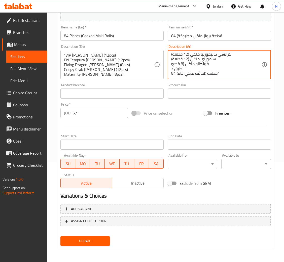
type textarea ""في آي بي ماكي (12 قطعة) ايبي تمبورا ماكي (12 قطعة) فلاينج دراجون ماكي (8 قطع) …"
click at [98, 242] on span "Update" at bounding box center [84, 241] width 41 height 6
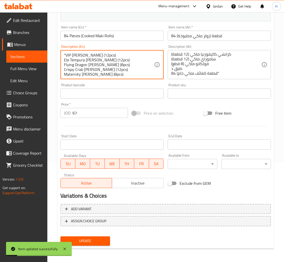
paste textarea "Yoshi Ocean [PERSON_NAME] (12pcs) Yokohama [PERSON_NAME] (12pcs) Chirashi [PERS…"
click at [118, 72] on textarea ""[PERSON_NAME] (12pcs) Yokohama [PERSON_NAME] (12pcs) Chirashi [PERSON_NAME] (1…" at bounding box center [109, 65] width 90 height 24
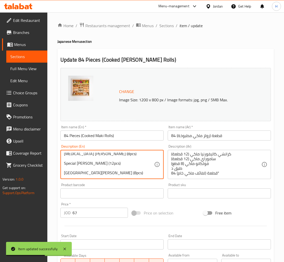
scroll to position [15, 0]
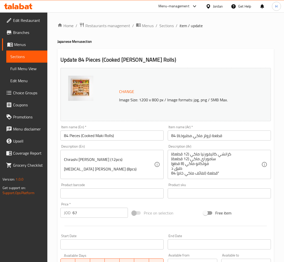
drag, startPoint x: 108, startPoint y: 167, endPoint x: 104, endPoint y: 169, distance: 3.7
click at [107, 167] on textarea ""[PERSON_NAME] (12pcs) Yokohama [PERSON_NAME] (12pcs) Chirashi [PERSON_NAME] (1…" at bounding box center [109, 165] width 90 height 24
paste textarea "VIP [PERSON_NAME] (12pcs) Ebi Tempura [PERSON_NAME] (12pcs) Flying Dragon [PERS…"
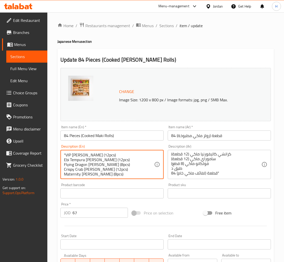
scroll to position [33, 0]
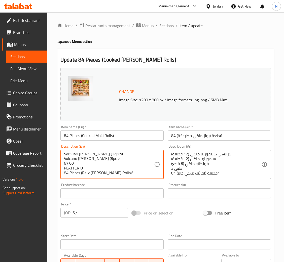
click at [119, 168] on textarea ""VIP [PERSON_NAME] (12pcs) Ebi Tempura [PERSON_NAME] (12pcs) Flying Dragon [PER…" at bounding box center [109, 165] width 90 height 24
click at [99, 167] on textarea ""VIP [PERSON_NAME] (12pcs) Ebi Tempura [PERSON_NAME] (12pcs) Flying Dragon [PER…" at bounding box center [109, 165] width 90 height 24
click at [78, 163] on textarea ""VIP [PERSON_NAME] (12pcs) Ebi Tempura [PERSON_NAME] (12pcs) Flying Dragon [PER…" at bounding box center [109, 165] width 90 height 24
click at [70, 160] on textarea ""VIP [PERSON_NAME] (12pcs) Ebi Tempura [PERSON_NAME] (12pcs) Flying Dragon [PER…" at bounding box center [109, 165] width 90 height 24
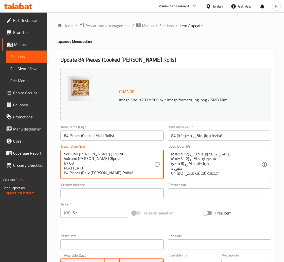
click at [70, 160] on textarea ""VIP [PERSON_NAME] (12pcs) Ebi Tempura [PERSON_NAME] (12pcs) Flying Dragon [PER…" at bounding box center [109, 165] width 90 height 24
type textarea ""VIP [PERSON_NAME] (12pcs) Ebi Tempura [PERSON_NAME] (12pcs) Flying Dragon [PER…"
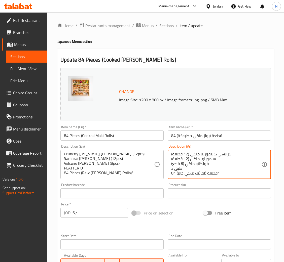
click at [207, 171] on textarea ""في آي بي ماكي (12 قطعة) ايبي تمبورا ماكي (12 قطعة) فلاينج دراجون ماكي (8 قطع) …" at bounding box center [216, 165] width 90 height 24
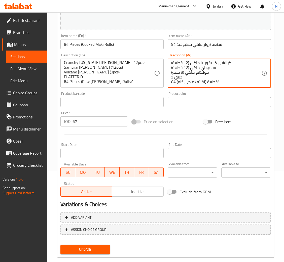
scroll to position [100, 0]
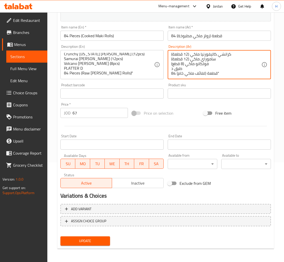
drag, startPoint x: 97, startPoint y: 240, endPoint x: 99, endPoint y: 226, distance: 14.8
click at [96, 240] on span "Update" at bounding box center [84, 241] width 41 height 6
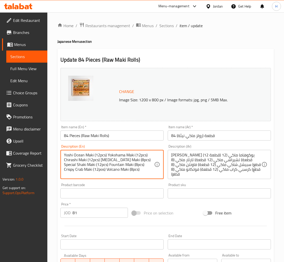
paste textarea ""[PERSON_NAME] (12pcs) Yokohama Maki (12pcs) Chirashi Maki (12pcs) [MEDICAL_DAT…"
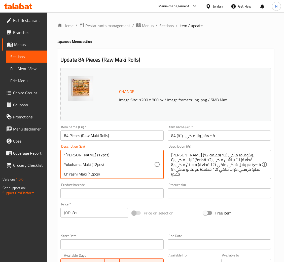
type textarea ""[PERSON_NAME] (12pcs) Yokohama Maki (12pcs) Chirashi Maki (12pcs) [MEDICAL_DAT…"
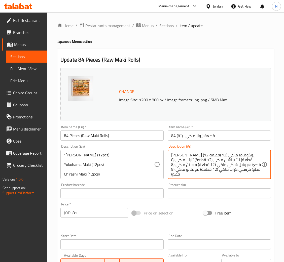
paste textarea "يوكوهاما ماكي (١٢ قطعة) [PERSON_NAME] (12 قطعة) تارتار ماكي (8 قطع) خاص شاكي ما…"
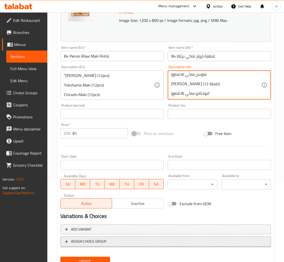
scroll to position [100, 0]
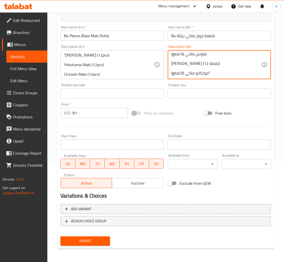
type textarea "[PERSON_NAME] (12 قطعة) يوكوهاما ماكي (١٢ قطعة) [PERSON_NAME] (12 قطعة) تارتار …"
click at [85, 239] on span "Update" at bounding box center [84, 241] width 41 height 6
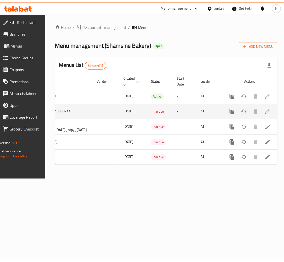
scroll to position [0, 79]
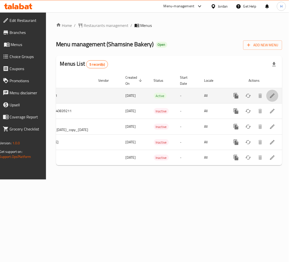
click at [270, 97] on icon "enhanced table" at bounding box center [272, 96] width 5 height 5
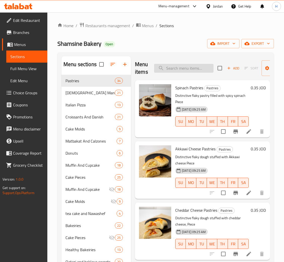
click at [200, 72] on input "search" at bounding box center [183, 68] width 59 height 9
type input "م"
type input "لبن"
click at [31, 8] on icon at bounding box center [31, 7] width 4 height 6
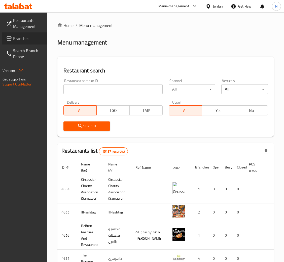
click at [30, 39] on span "Branches" at bounding box center [28, 38] width 30 height 6
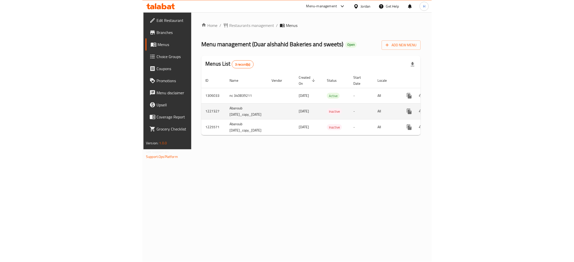
scroll to position [0, 49]
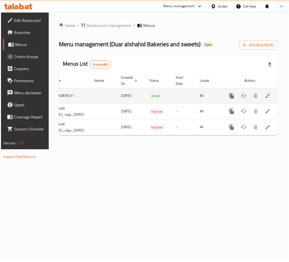
click at [270, 99] on icon "enhanced table" at bounding box center [268, 96] width 6 height 6
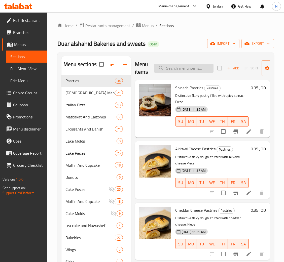
click at [192, 69] on input "search" at bounding box center [183, 68] width 59 height 9
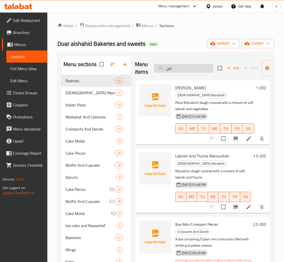
type input "لبنا"
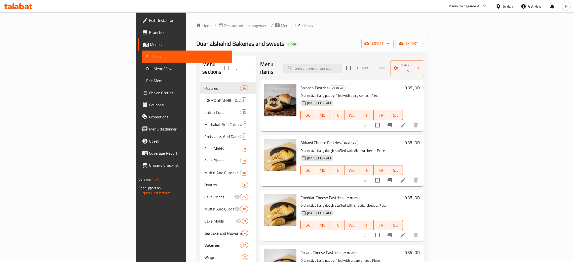
click at [28, 9] on icon at bounding box center [18, 6] width 28 height 6
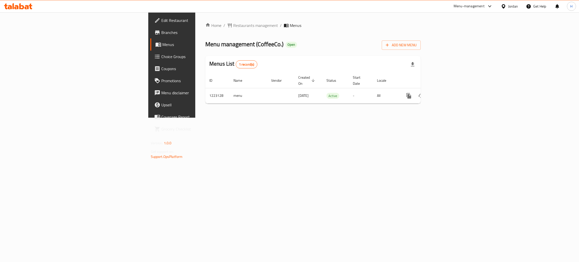
click at [279, 118] on div "Home / Restaurants management / Menus Menu management ( CoffeeCo. ) Open Add Ne…" at bounding box center [313, 64] width 236 height 105
click at [448, 93] on icon "enhanced table" at bounding box center [445, 96] width 6 height 6
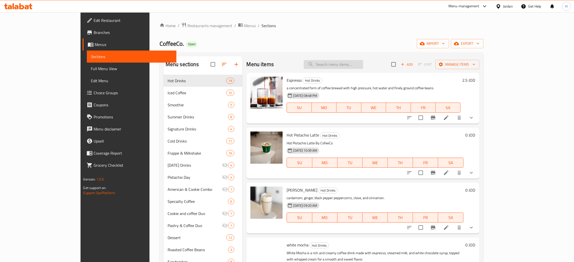
drag, startPoint x: 355, startPoint y: 68, endPoint x: 358, endPoint y: 64, distance: 4.8
click at [355, 68] on input "search" at bounding box center [333, 64] width 59 height 9
type input "v6"
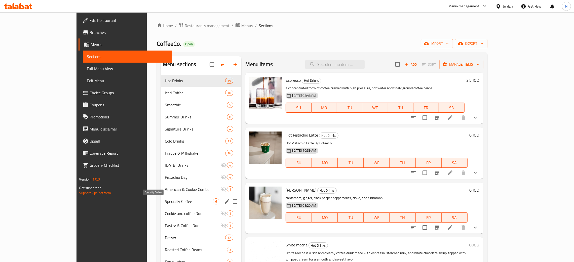
click at [165, 199] on span "Specialty Coffee" at bounding box center [189, 201] width 48 height 6
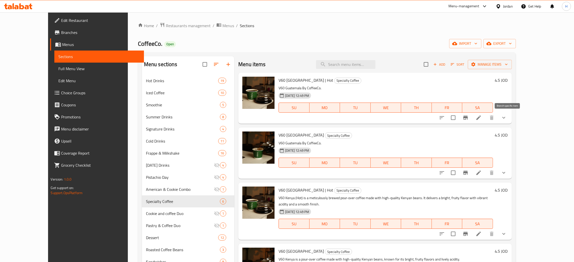
click at [468, 120] on icon "Branch-specific-item" at bounding box center [465, 118] width 6 height 6
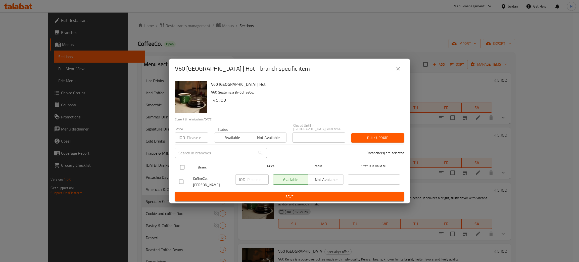
click at [180, 164] on input "checkbox" at bounding box center [182, 167] width 11 height 11
checkbox input "true"
click at [398, 70] on icon "close" at bounding box center [399, 69] width 4 height 4
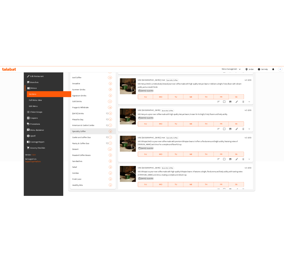
scroll to position [71, 0]
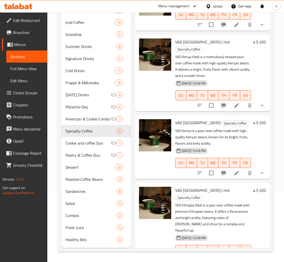
click at [29, 7] on icon at bounding box center [18, 6] width 28 height 6
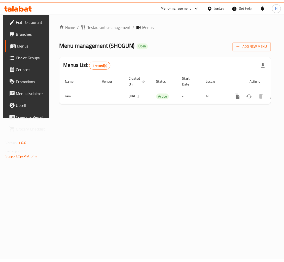
scroll to position [0, 28]
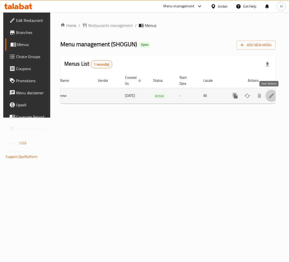
click at [269, 95] on icon "enhanced table" at bounding box center [272, 96] width 6 height 6
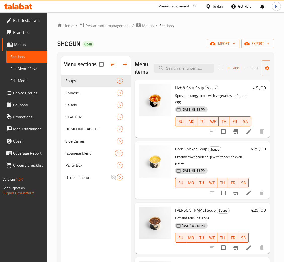
click at [95, 237] on div "Menu sections Soups 4 Chinese 9 Salads 6 STARTERS 5 DUMPLING BASKET 2 Side Dish…" at bounding box center [95, 187] width 69 height 262
click at [114, 193] on div "Menu sections Soups 4 Chinese 9 Salads 6 STARTERS 5 DUMPLING BASKET 2 Side Dish…" at bounding box center [95, 187] width 69 height 262
click at [91, 163] on span "Party Box" at bounding box center [83, 165] width 37 height 6
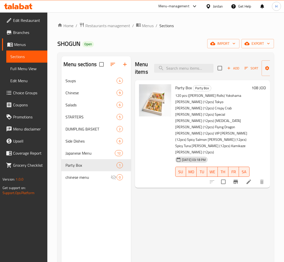
click at [104, 204] on div "Menu sections Soups 4 Chinese 9 Salads 6 STARTERS 5 DUMPLING BASKET 2 Side Dish…" at bounding box center [95, 187] width 69 height 262
click at [150, 205] on div "Menu items Add Sort Manage items Party Box Party Box 120 pcs ([PERSON_NAME] Rol…" at bounding box center [200, 187] width 139 height 262
click at [246, 179] on icon at bounding box center [248, 182] width 6 height 6
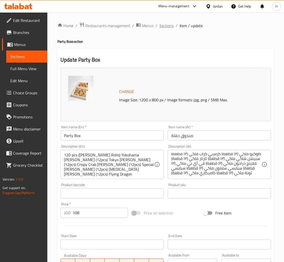
click at [167, 23] on span "Sections" at bounding box center [166, 26] width 14 height 6
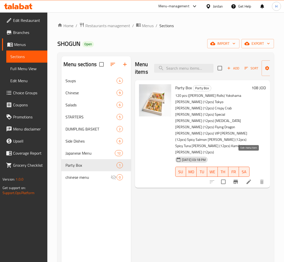
click at [246, 179] on icon at bounding box center [248, 182] width 6 height 6
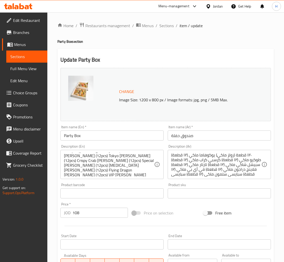
scroll to position [6, 0]
click at [163, 26] on span "Sections" at bounding box center [166, 26] width 14 height 6
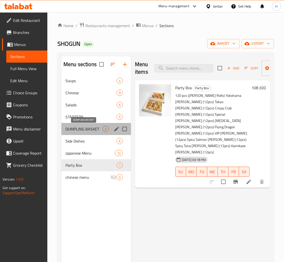
click at [87, 131] on span "DUMPLING BASKET" at bounding box center [83, 129] width 37 height 6
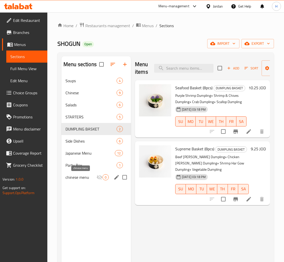
click at [80, 178] on span "chinese menu" at bounding box center [80, 177] width 31 height 6
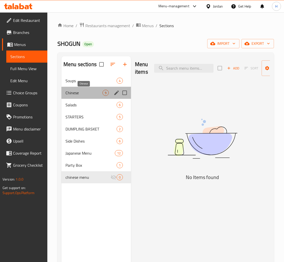
click at [82, 92] on span "Chinese" at bounding box center [83, 93] width 37 height 6
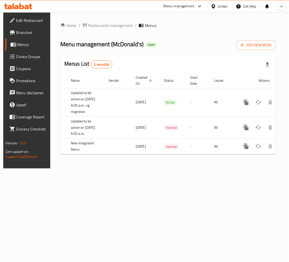
scroll to position [0, 28]
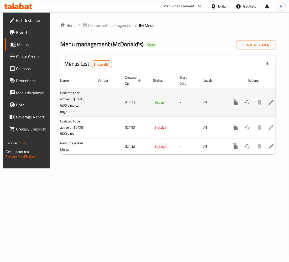
click at [269, 105] on icon "enhanced table" at bounding box center [272, 102] width 6 height 6
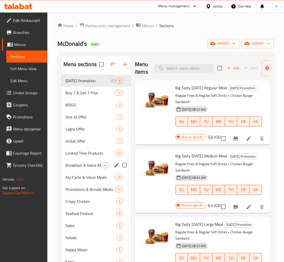
click at [90, 168] on span "Breakfast & Value Meals" at bounding box center [82, 165] width 35 height 6
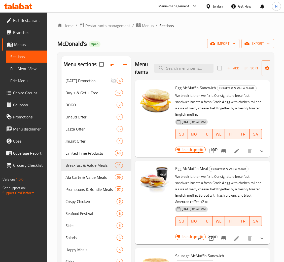
click at [219, 155] on button "Branch-specific-item" at bounding box center [223, 151] width 12 height 12
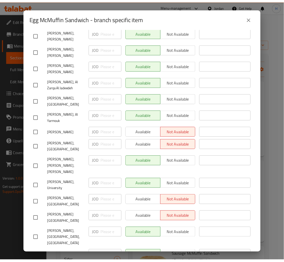
scroll to position [521, 0]
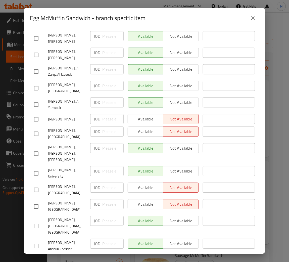
click at [252, 19] on icon "close" at bounding box center [254, 18] width 4 height 4
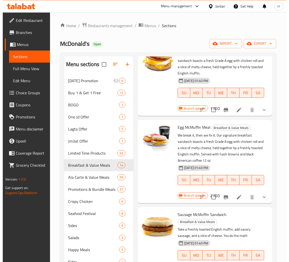
scroll to position [75, 0]
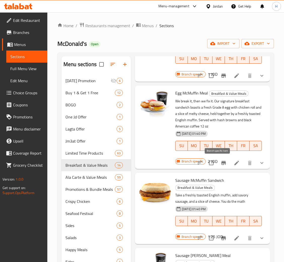
click at [220, 164] on icon "Branch-specific-item" at bounding box center [223, 163] width 6 height 6
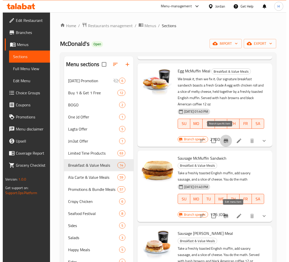
scroll to position [113, 0]
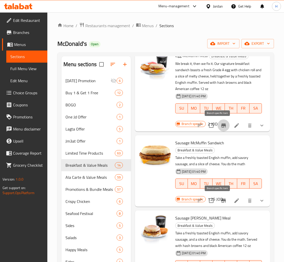
click at [221, 202] on icon "Branch-specific-item" at bounding box center [223, 201] width 5 height 4
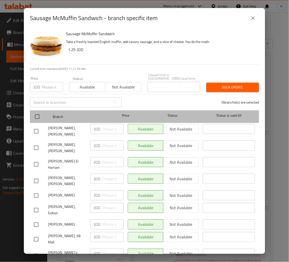
click at [183, 109] on div "Status" at bounding box center [173, 116] width 56 height 15
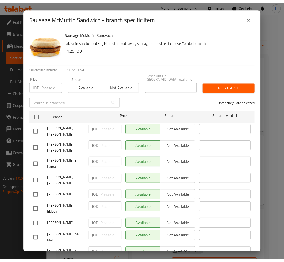
scroll to position [295, 0]
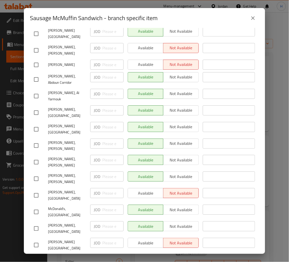
click at [252, 18] on icon "close" at bounding box center [253, 18] width 6 height 6
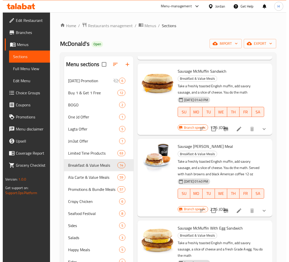
scroll to position [188, 0]
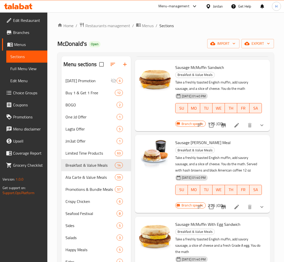
click at [221, 206] on icon "Branch-specific-item" at bounding box center [223, 207] width 5 height 4
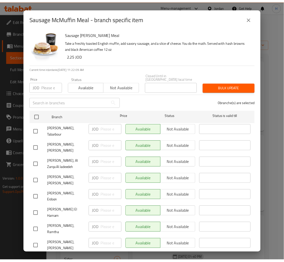
scroll to position [461, 0]
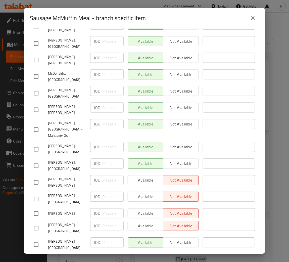
click at [255, 16] on icon "close" at bounding box center [253, 18] width 6 height 6
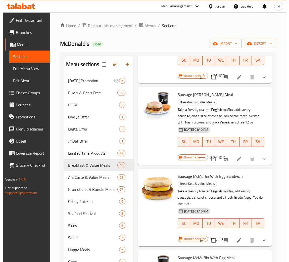
scroll to position [302, 0]
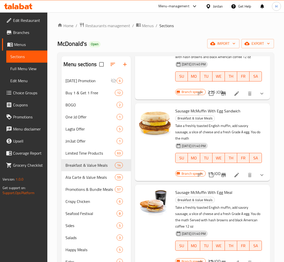
click at [221, 173] on icon "Branch-specific-item" at bounding box center [223, 175] width 5 height 4
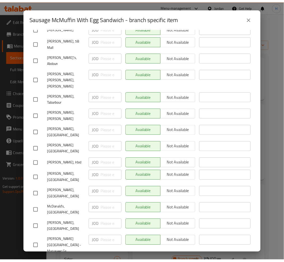
scroll to position [163, 0]
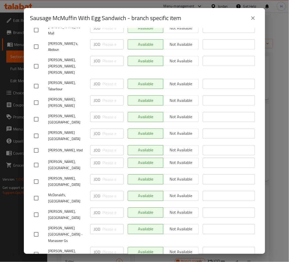
click at [232, 17] on div "Sausage McMuffin With Egg Sandwich - branch specific item" at bounding box center [144, 18] width 229 height 12
click at [254, 19] on icon "close" at bounding box center [253, 18] width 6 height 6
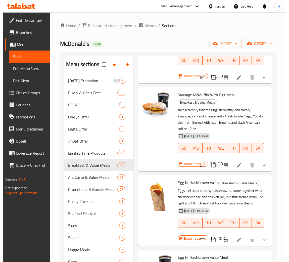
scroll to position [415, 0]
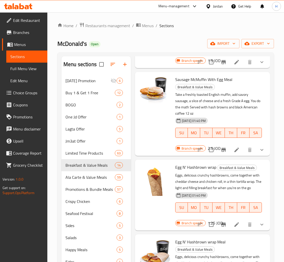
click at [221, 151] on icon "Branch-specific-item" at bounding box center [223, 150] width 5 height 4
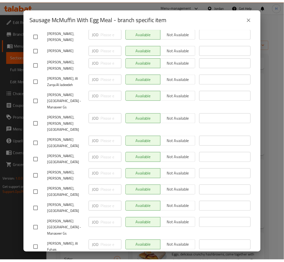
scroll to position [474, 0]
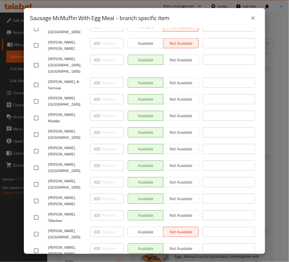
click at [255, 21] on icon "close" at bounding box center [253, 18] width 6 height 6
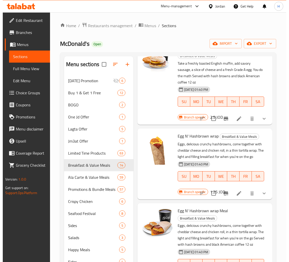
scroll to position [490, 0]
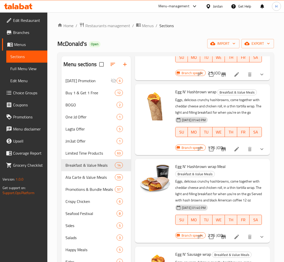
click at [220, 152] on icon "Branch-specific-item" at bounding box center [223, 149] width 6 height 6
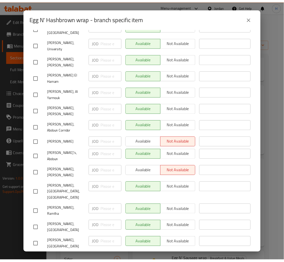
scroll to position [457, 0]
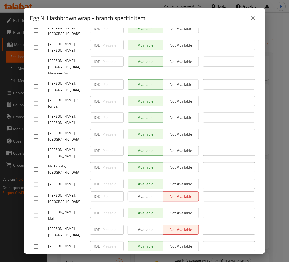
click at [252, 18] on icon "close" at bounding box center [253, 18] width 6 height 6
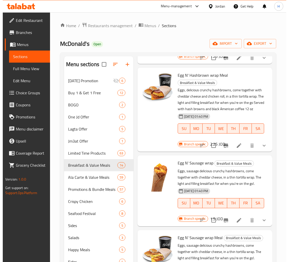
scroll to position [641, 0]
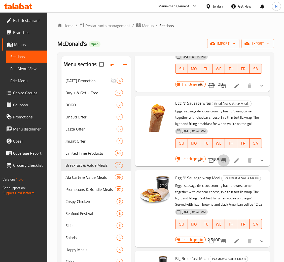
click at [221, 162] on icon "Branch-specific-item" at bounding box center [223, 160] width 5 height 4
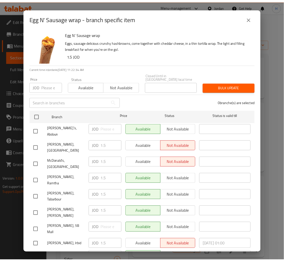
scroll to position [203, 0]
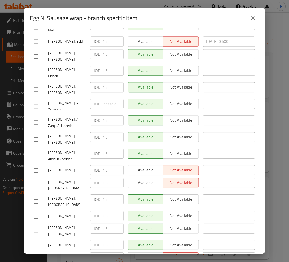
click at [254, 17] on icon "close" at bounding box center [254, 18] width 4 height 4
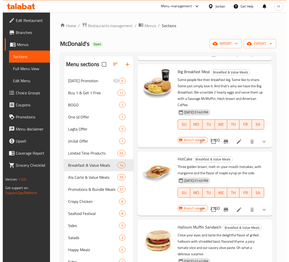
scroll to position [830, 0]
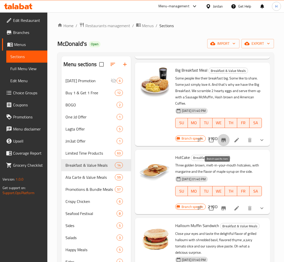
click at [220, 143] on icon "Branch-specific-item" at bounding box center [223, 140] width 6 height 6
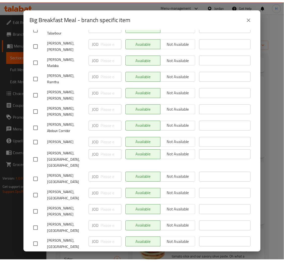
scroll to position [521, 0]
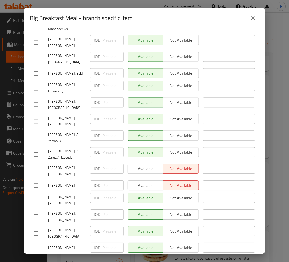
click at [252, 17] on icon "close" at bounding box center [253, 18] width 6 height 6
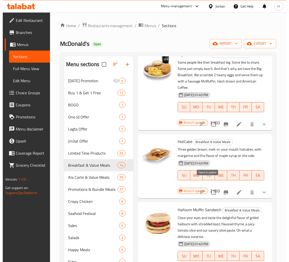
scroll to position [896, 0]
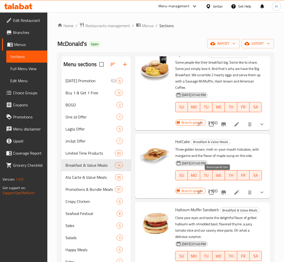
click at [220, 189] on icon "Branch-specific-item" at bounding box center [223, 192] width 6 height 6
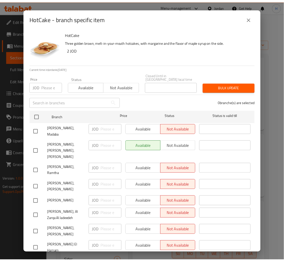
scroll to position [212, 0]
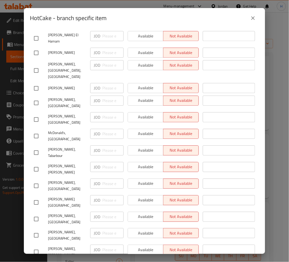
click at [253, 19] on icon "close" at bounding box center [253, 18] width 6 height 6
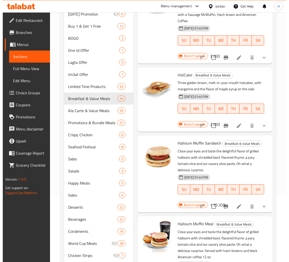
scroll to position [113, 0]
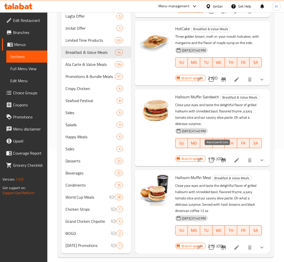
click at [220, 157] on icon "Branch-specific-item" at bounding box center [223, 160] width 6 height 6
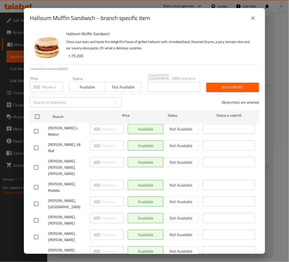
scroll to position [521, 0]
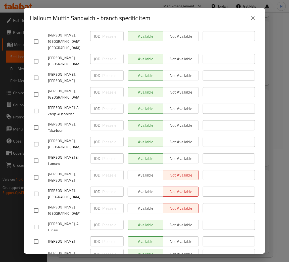
click at [255, 16] on icon "close" at bounding box center [253, 18] width 6 height 6
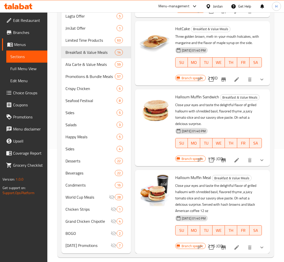
click at [220, 244] on icon "Branch-specific-item" at bounding box center [223, 247] width 6 height 6
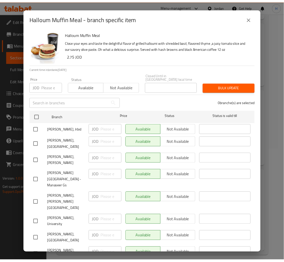
scroll to position [249, 0]
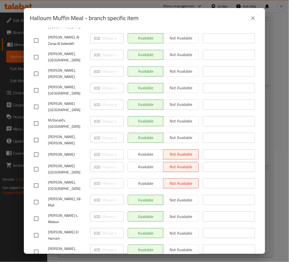
click at [252, 21] on icon "close" at bounding box center [253, 18] width 6 height 6
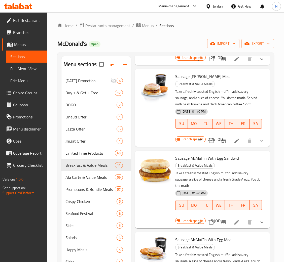
scroll to position [0, 0]
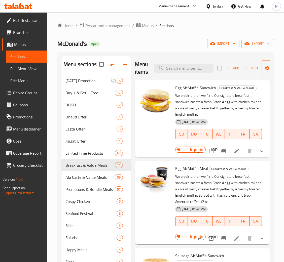
click at [76, 43] on span "McDonald's" at bounding box center [71, 43] width 29 height 11
copy span "McDonald's"
click at [124, 46] on div "McDonald's Open import export" at bounding box center [165, 43] width 216 height 9
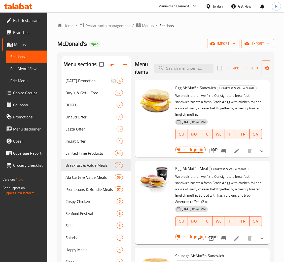
click at [19, 4] on icon at bounding box center [18, 6] width 28 height 6
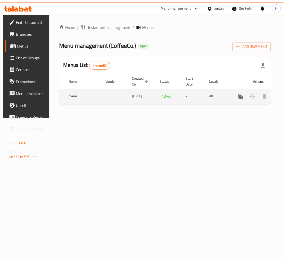
scroll to position [0, 28]
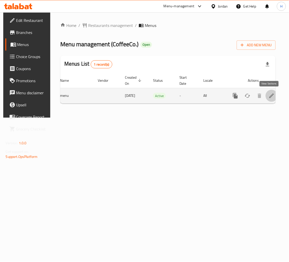
click at [270, 97] on icon "enhanced table" at bounding box center [272, 96] width 5 height 5
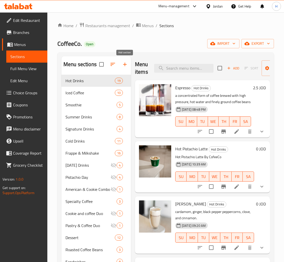
click at [126, 63] on icon "button" at bounding box center [125, 64] width 6 height 6
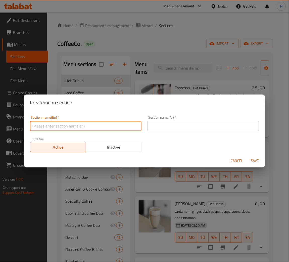
drag, startPoint x: 115, startPoint y: 128, endPoint x: 116, endPoint y: 125, distance: 3.2
click at [115, 128] on input "text" at bounding box center [86, 126] width 112 height 10
type input "Sandwiches"
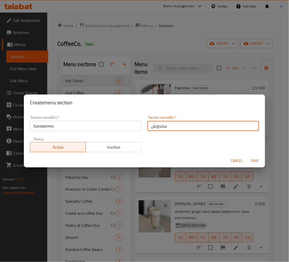
type input "ساندويش"
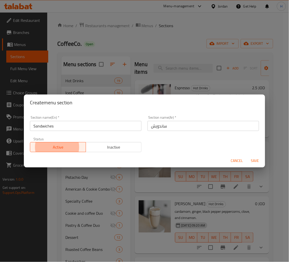
type button "0"
type button "1"
click at [247, 156] on button "Save" at bounding box center [255, 160] width 16 height 9
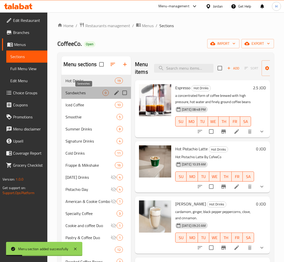
drag, startPoint x: 87, startPoint y: 90, endPoint x: 224, endPoint y: 73, distance: 137.6
click at [88, 90] on span "Sandwiches" at bounding box center [83, 93] width 37 height 6
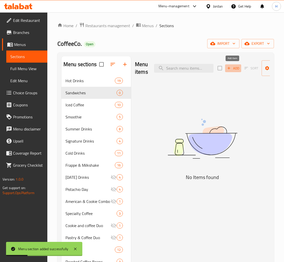
click at [233, 72] on button "Add" at bounding box center [233, 68] width 16 height 8
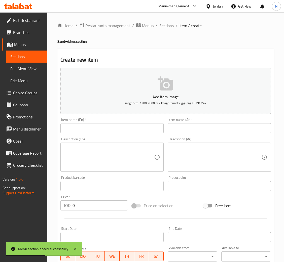
drag, startPoint x: 94, startPoint y: 127, endPoint x: 99, endPoint y: 123, distance: 6.4
click at [94, 128] on input "text" at bounding box center [111, 128] width 103 height 10
paste input "Chicken Pesto Multigrain"
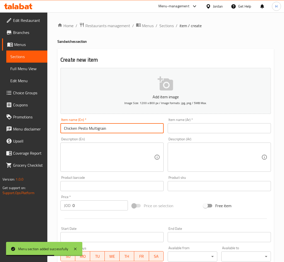
type input "Chicken Pesto Multigrain"
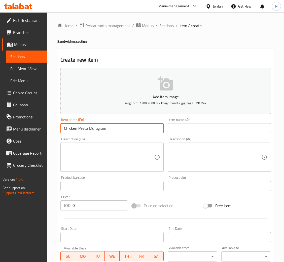
click at [205, 130] on input "text" at bounding box center [219, 128] width 103 height 10
paste input "دجاج بيستو متعدد الحبوب"
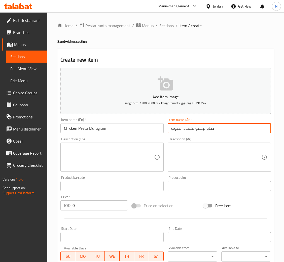
type input "دجاج بيستو متعدد الحبوب"
click at [105, 202] on input "0" at bounding box center [99, 205] width 55 height 10
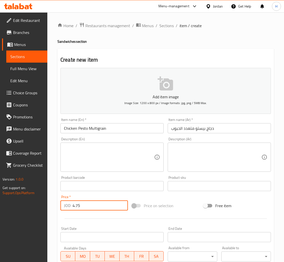
type input "4.75"
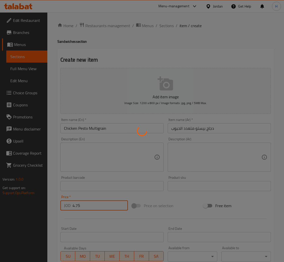
type input "0"
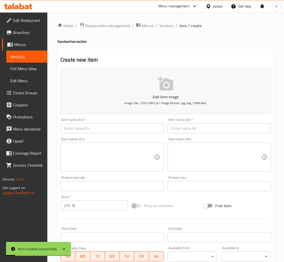
click at [148, 131] on input "text" at bounding box center [111, 128] width 103 height 10
paste input "Chicken Caesar Multigrain"
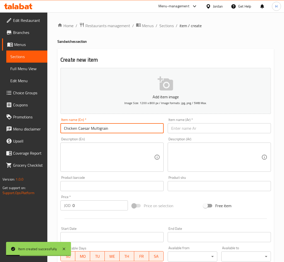
type input "Chicken Caesar Multigrain"
drag, startPoint x: 197, startPoint y: 129, endPoint x: 189, endPoint y: 146, distance: 18.7
click at [197, 129] on input "text" at bounding box center [219, 128] width 103 height 10
paste input "دجاج سيزر متعدد الحبوب"
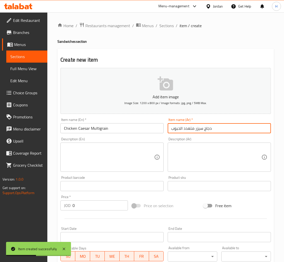
type input "دجاج سيزر متعدد الحبوب"
click at [92, 210] on input "0" at bounding box center [99, 205] width 55 height 10
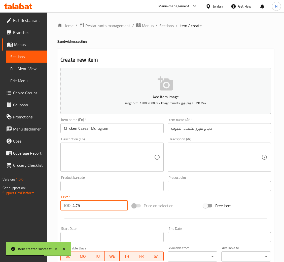
type input "4.75"
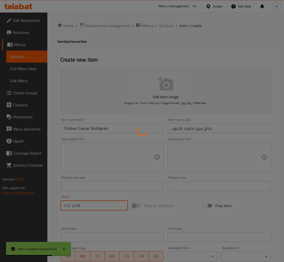
type input "0"
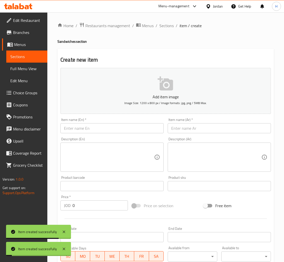
click at [135, 129] on input "text" at bounding box center [111, 128] width 103 height 10
paste input "Turkey Brown Toast"
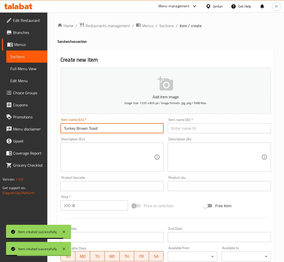
type input "Turkey Brown Toast"
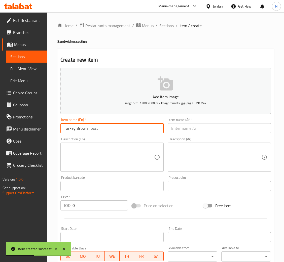
click at [192, 128] on input "text" at bounding box center [219, 128] width 103 height 10
paste input "تركيا [PERSON_NAME] توست"
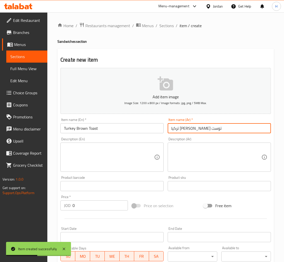
type input "تركيا [PERSON_NAME] توست"
click at [88, 204] on input "0" at bounding box center [99, 205] width 55 height 10
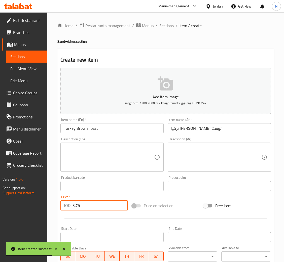
type input "3.75"
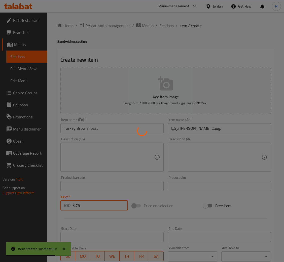
type input "0"
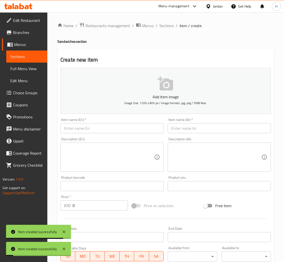
click at [117, 132] on input "text" at bounding box center [111, 128] width 103 height 10
paste input "The Deli Sandwich"
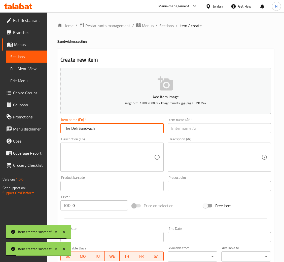
type input "The Deli Sandwich"
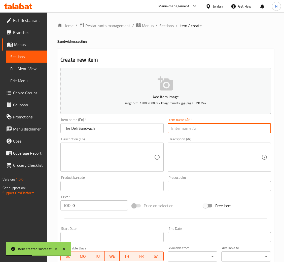
click at [203, 130] on input "text" at bounding box center [219, 128] width 103 height 10
paste input "ساندويتش ديلي"
type input "ساندويتش ديلي"
click at [96, 206] on input "0" at bounding box center [99, 205] width 55 height 10
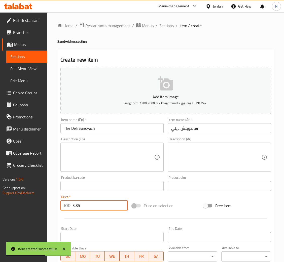
type input "3.85"
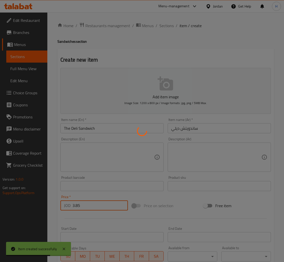
type input "0"
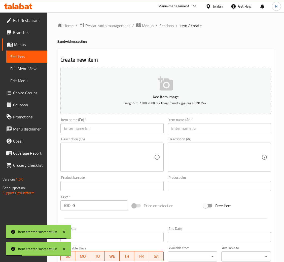
drag, startPoint x: 132, startPoint y: 131, endPoint x: 154, endPoint y: 55, distance: 78.7
click at [132, 131] on input "text" at bounding box center [111, 128] width 103 height 10
paste input "Halloumi Grilled Pesto"
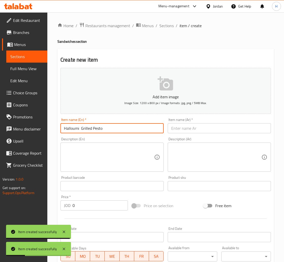
type input "Halloumi Grilled Pesto"
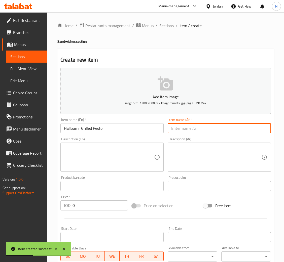
click at [207, 130] on input "text" at bounding box center [219, 128] width 103 height 10
paste input "حلومي [PERSON_NAME]"
type input "حلومي [PERSON_NAME]"
click at [102, 202] on input "0" at bounding box center [99, 205] width 55 height 10
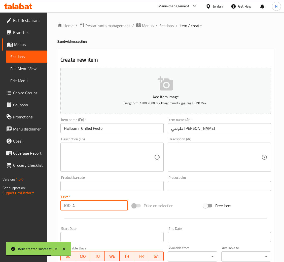
type input "4"
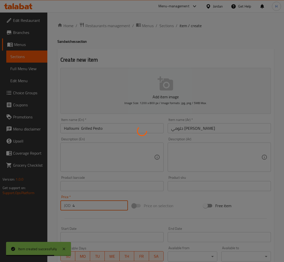
type input "0"
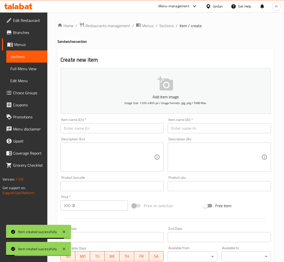
click at [123, 127] on input "text" at bounding box center [111, 128] width 103 height 10
paste input "Turkey Oat Bread"
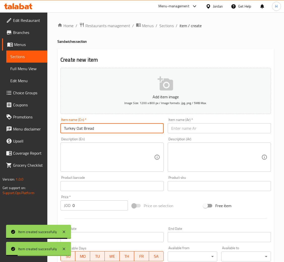
type input "Turkey Oat Bread"
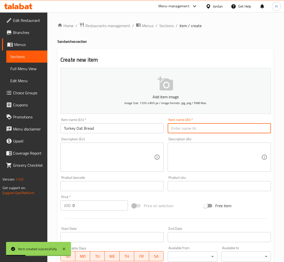
drag, startPoint x: 185, startPoint y: 127, endPoint x: 179, endPoint y: 140, distance: 14.7
click at [185, 127] on input "text" at bounding box center [219, 128] width 103 height 10
paste input "خبز الشوفان التركي"
type input "خبز الشوفان التركي"
click at [101, 202] on input "0" at bounding box center [99, 205] width 55 height 10
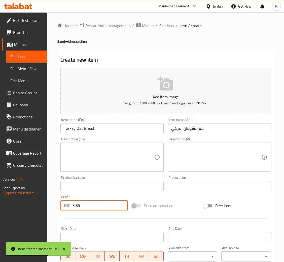
type input "3.85"
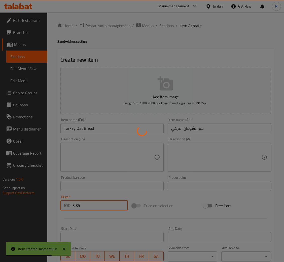
type input "0"
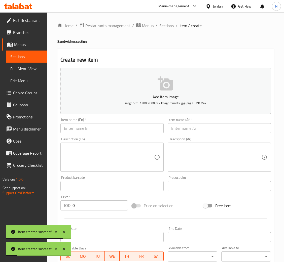
drag, startPoint x: 141, startPoint y: 126, endPoint x: 151, endPoint y: 111, distance: 17.5
click at [141, 126] on input "text" at bounding box center [111, 128] width 103 height 10
paste input "Croissant Turkey"
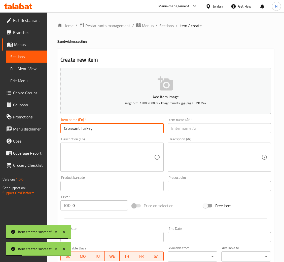
type input "Croissant Turkey"
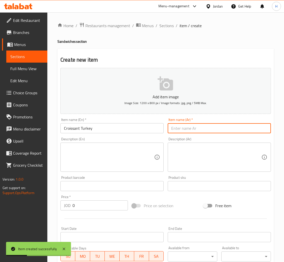
click at [178, 124] on input "text" at bounding box center [219, 128] width 103 height 10
paste input "كرواسون تركي"
type input "كرواسون تركي"
click at [96, 208] on input "0" at bounding box center [99, 205] width 55 height 10
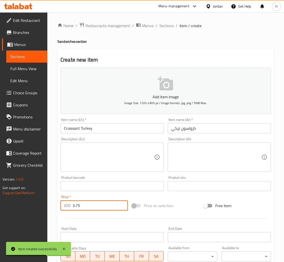
type input "3.75"
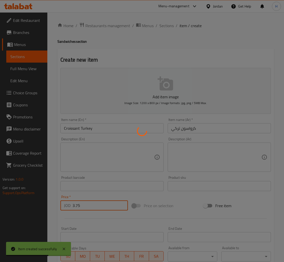
type input "0"
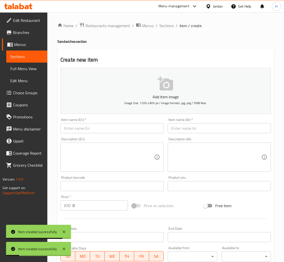
click at [142, 133] on input "text" at bounding box center [111, 128] width 103 height 10
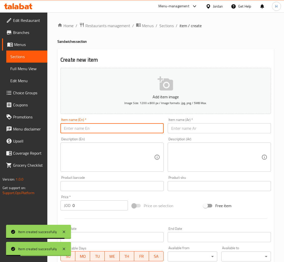
paste input "Chicken Tender Sandwich"
type input "Chicken Tender Sandwich"
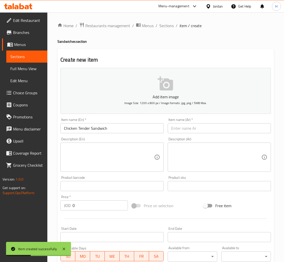
click at [201, 122] on div "Item name (Ar)   * Item name (Ar) *" at bounding box center [219, 125] width 103 height 15
click at [198, 127] on input "text" at bounding box center [219, 128] width 103 height 10
paste input "ساندويتش دجاج تندر"
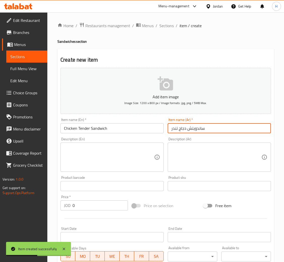
type input "ساندويتش دجاج تندر"
click at [105, 205] on input "0" at bounding box center [99, 205] width 55 height 10
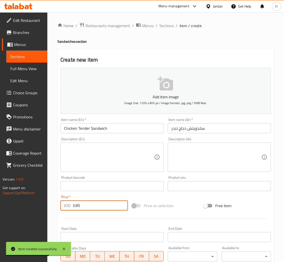
type input "3.85"
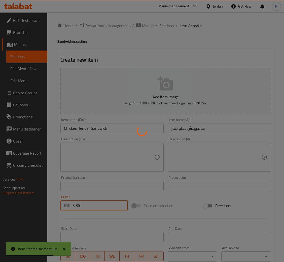
type input "0"
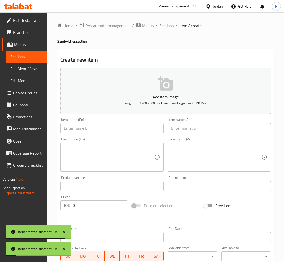
click at [132, 135] on div "Description (En) Description (En)" at bounding box center [111, 154] width 107 height 38
click at [131, 133] on input "text" at bounding box center [111, 128] width 103 height 10
paste input "Turkey Sandwich"
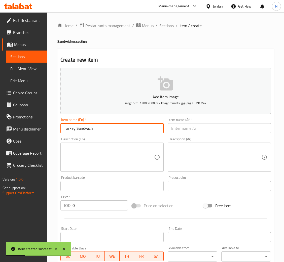
type input "Turkey Sandwich"
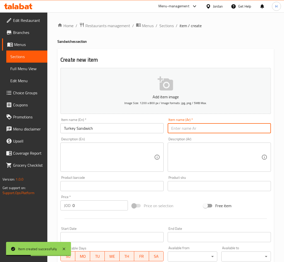
click at [180, 125] on input "text" at bounding box center [219, 128] width 103 height 10
paste input "ساندوتش تركي"
type input "ساندوتش تركي"
click at [95, 204] on input "0" at bounding box center [99, 205] width 55 height 10
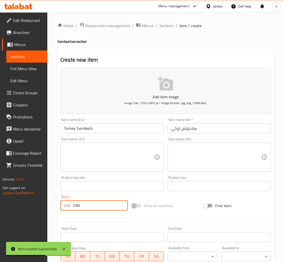
type input "3.85"
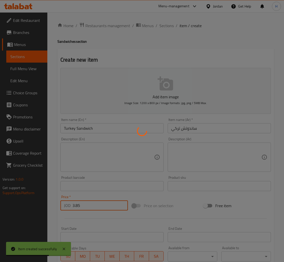
type input "0"
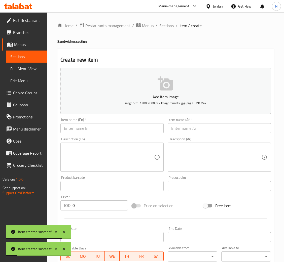
drag, startPoint x: 140, startPoint y: 127, endPoint x: 147, endPoint y: 104, distance: 24.1
click at [140, 127] on input "text" at bounding box center [111, 128] width 103 height 10
paste input "Fatayer Cheese&[PERSON_NAME]"
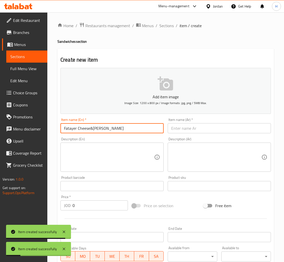
type input "Fatayer Cheese&[PERSON_NAME]"
drag, startPoint x: 181, startPoint y: 129, endPoint x: 164, endPoint y: 162, distance: 37.1
click at [181, 129] on input "text" at bounding box center [219, 128] width 103 height 10
paste input "فطاير جبنة وزعتر"
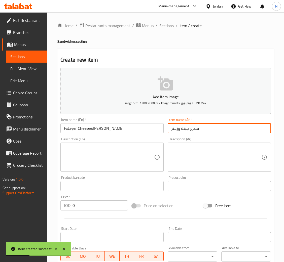
type input "فطاير جبنة وزعتر"
click at [102, 205] on input "0" at bounding box center [99, 205] width 55 height 10
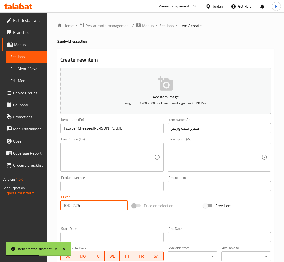
type input "2.25"
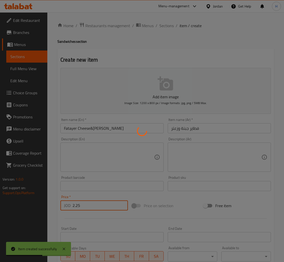
type input "0"
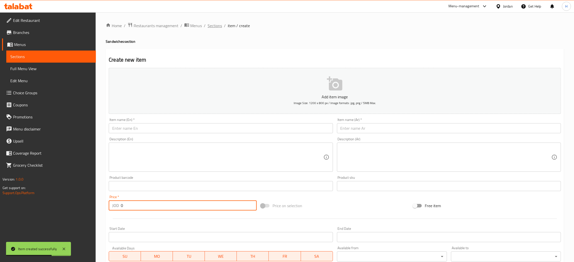
click at [208, 23] on span "Sections" at bounding box center [214, 26] width 14 height 6
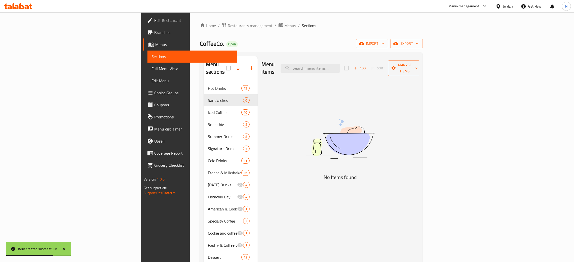
drag, startPoint x: 208, startPoint y: 23, endPoint x: 194, endPoint y: 7, distance: 21.3
click at [289, 23] on span "Sections" at bounding box center [309, 26] width 14 height 6
